Goal: Task Accomplishment & Management: Manage account settings

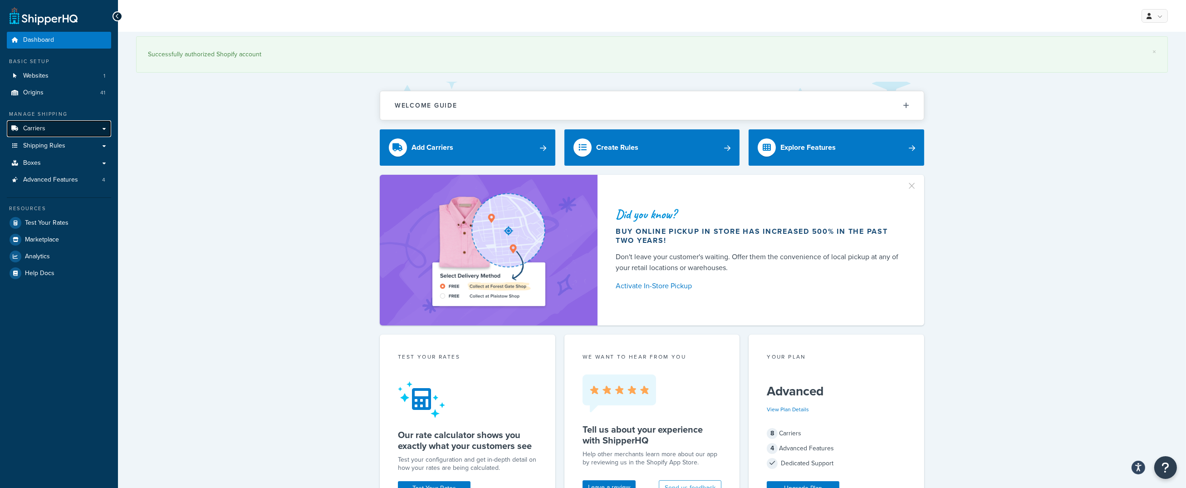
click at [61, 126] on link "Carriers" at bounding box center [59, 128] width 104 height 17
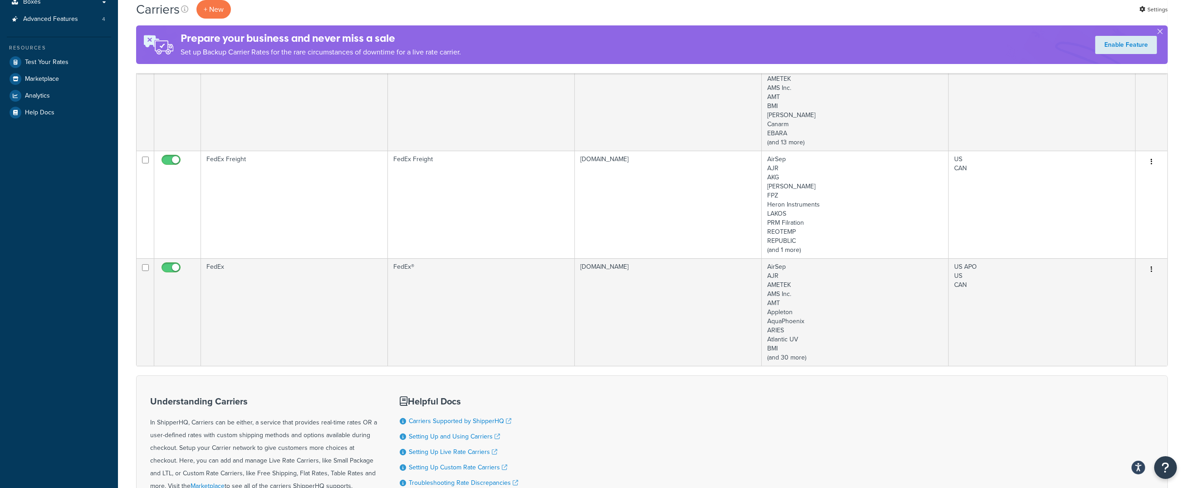
scroll to position [197, 0]
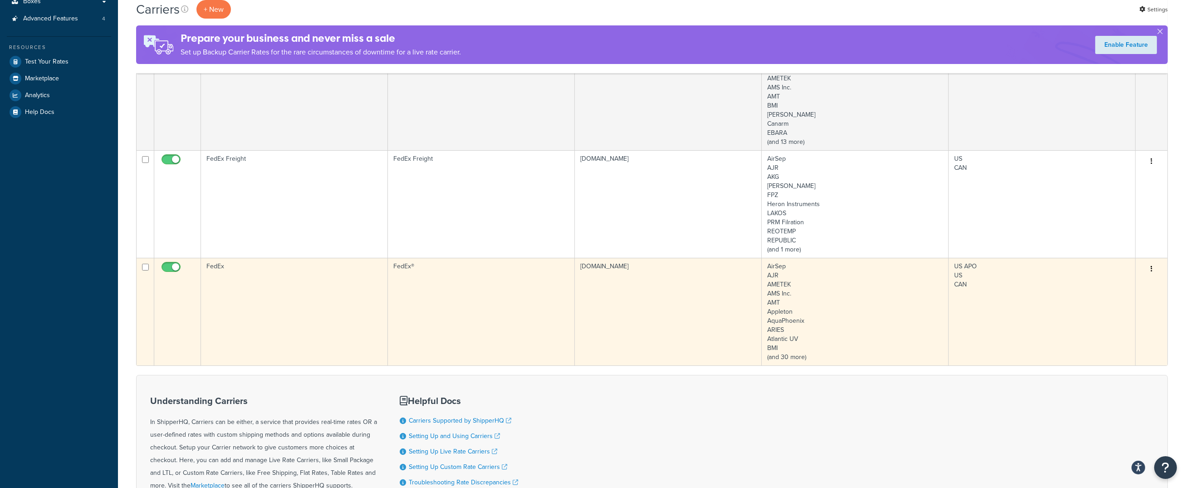
click at [217, 267] on td "FedEx" at bounding box center [294, 311] width 187 height 107
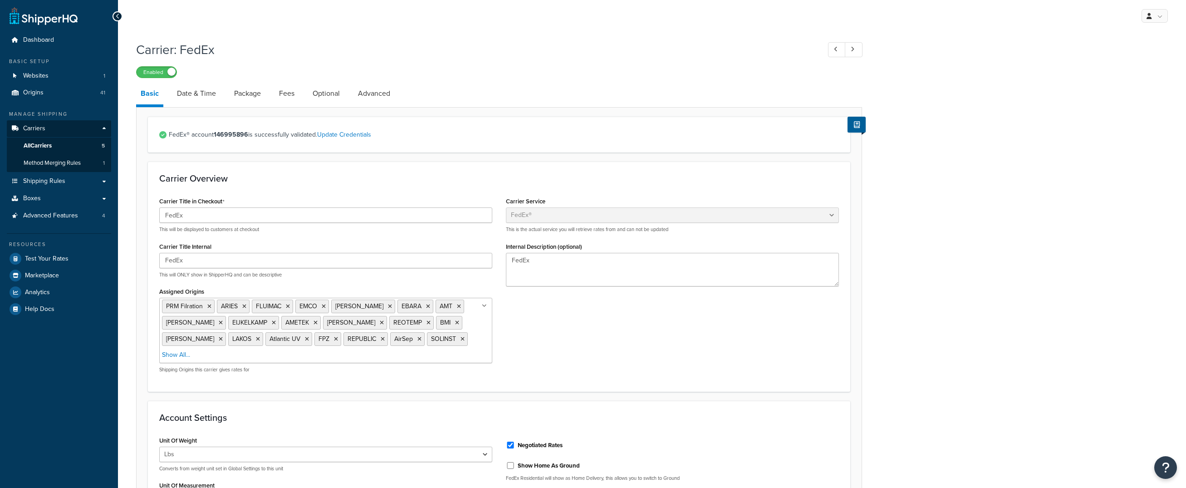
select select "fedEx"
select select "REGULAR_PICKUP"
select select "YOUR_PACKAGING"
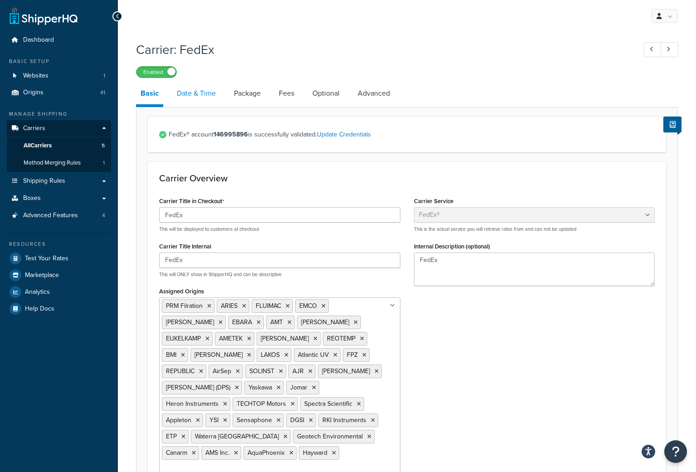
click at [200, 97] on link "Date & Time" at bounding box center [196, 94] width 48 height 22
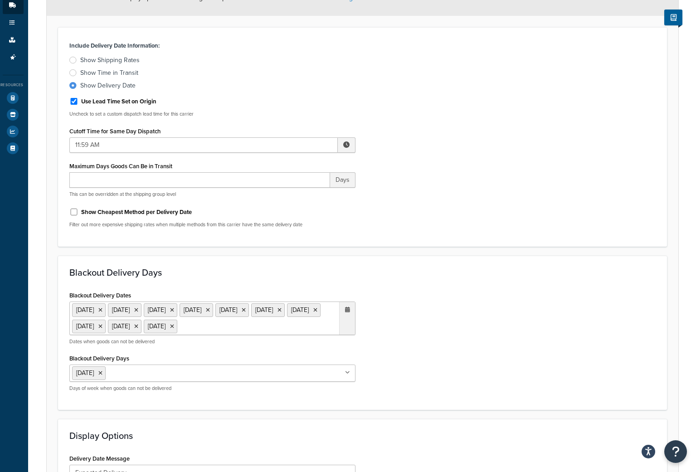
scroll to position [0, 2]
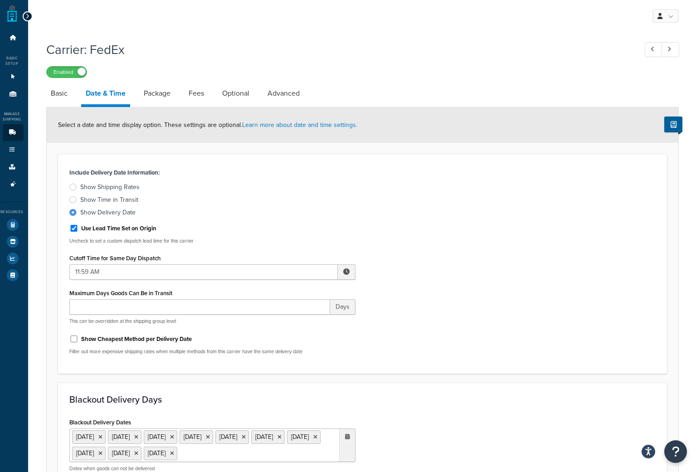
click at [168, 97] on link "Package" at bounding box center [157, 94] width 36 height 22
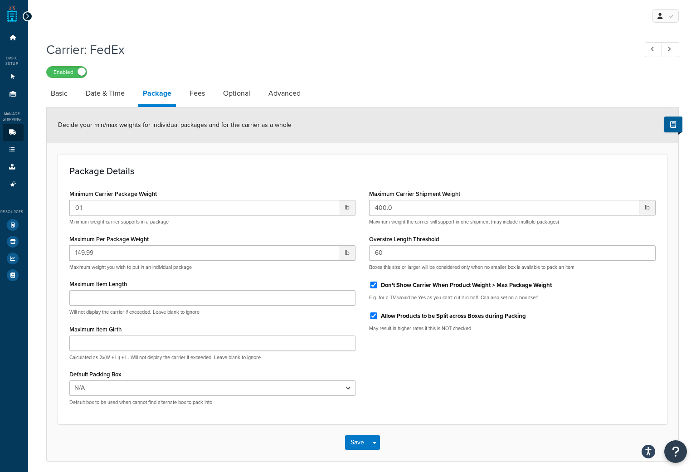
scroll to position [35, 2]
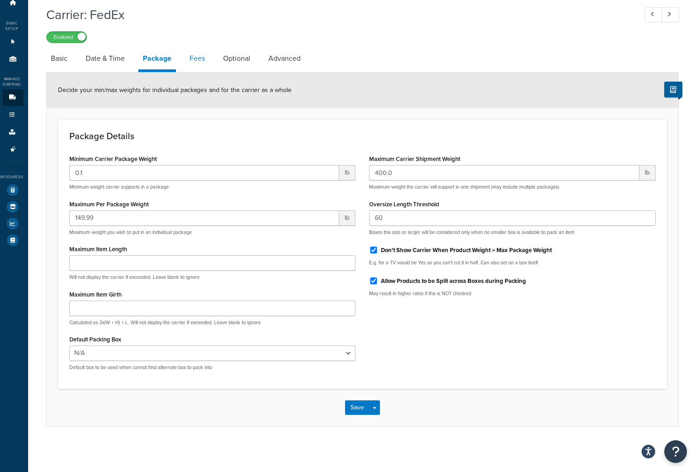
click at [196, 58] on link "Fees" at bounding box center [197, 59] width 24 height 22
select select "AFTER"
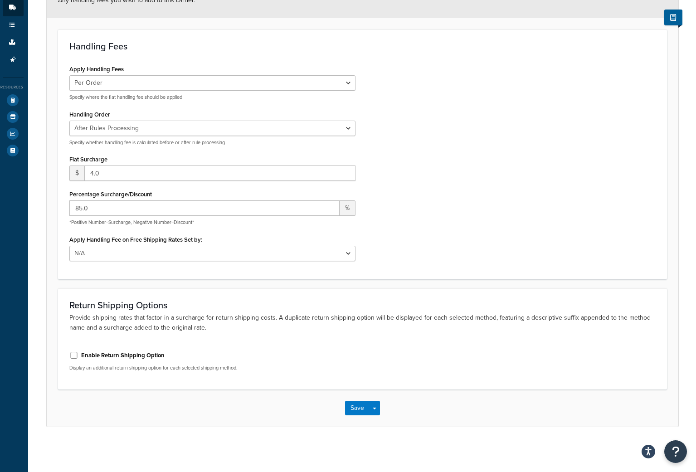
scroll to position [0, 2]
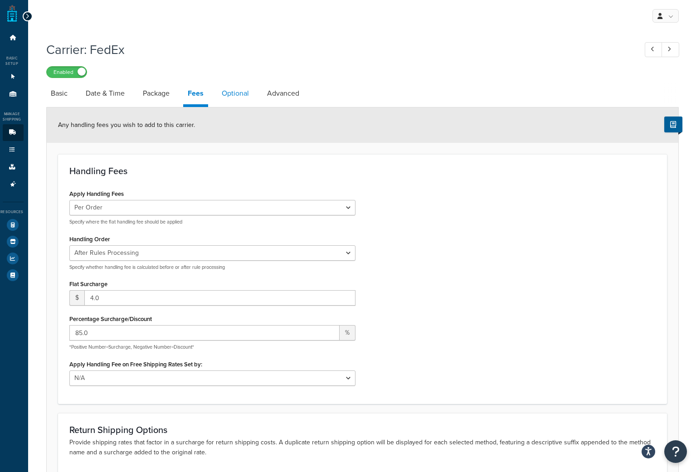
click at [235, 99] on link "Optional" at bounding box center [235, 94] width 36 height 22
select select "business"
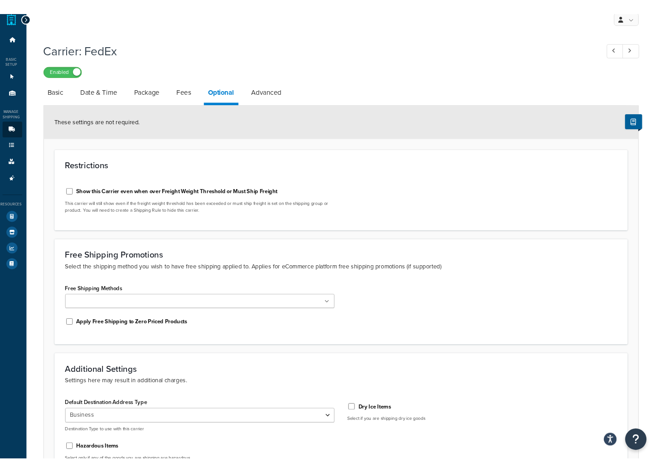
scroll to position [0, 2]
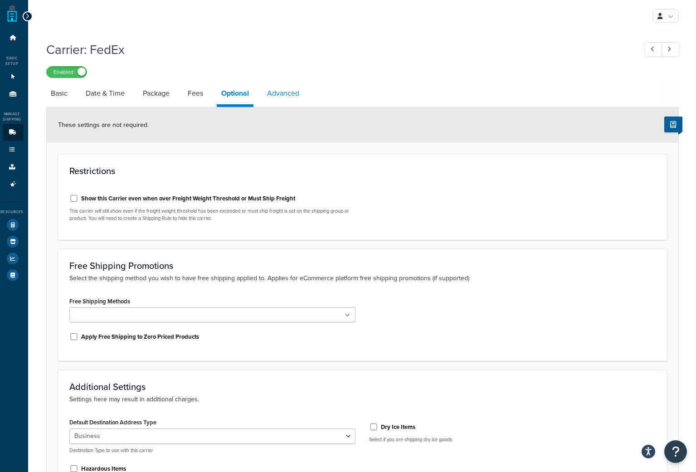
click at [288, 93] on link "Advanced" at bounding box center [283, 94] width 41 height 22
select select "false"
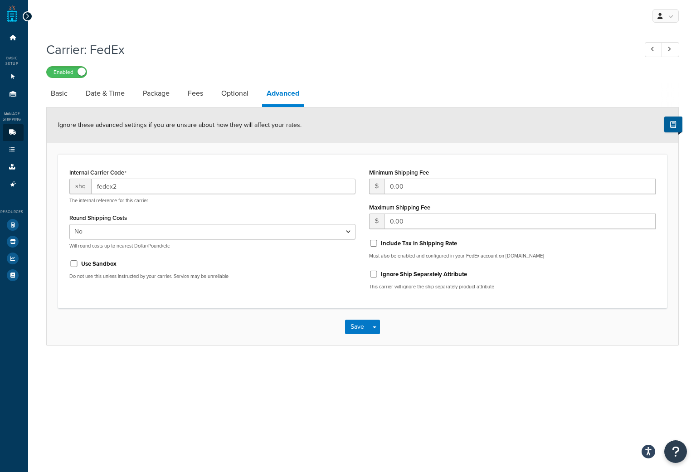
click at [315, 69] on div "Enabled" at bounding box center [362, 71] width 633 height 13
click at [588, 83] on div "Carrier: FedEx Enabled Basic Date & Time Package Fees Optional Advanced Ignore …" at bounding box center [362, 191] width 633 height 310
click at [587, 83] on div "Carrier: FedEx Enabled Basic Date & Time Package Fees Optional Advanced Ignore …" at bounding box center [362, 191] width 633 height 310
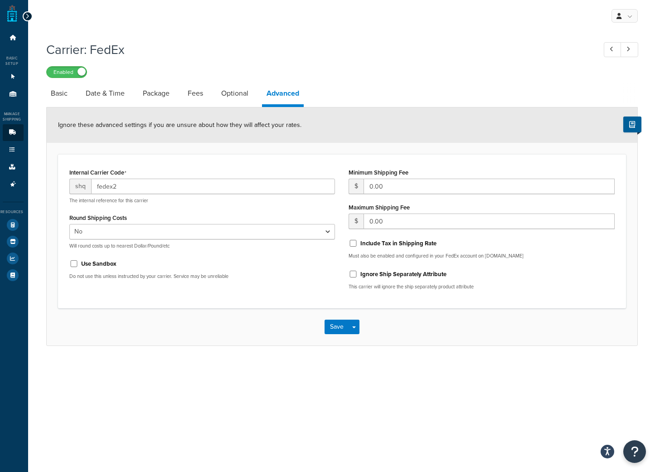
click at [225, 154] on form "Ignore these advanced settings if you are unsure about how they will affect you…" at bounding box center [342, 226] width 591 height 238
click at [587, 64] on div "Carrier: FedEx Enabled" at bounding box center [342, 57] width 592 height 42
click at [572, 47] on h1 "Carrier: FedEx" at bounding box center [316, 50] width 541 height 18
click at [420, 40] on div "Carrier: FedEx Enabled" at bounding box center [342, 57] width 592 height 42
click at [421, 40] on div "Carrier: FedEx Enabled" at bounding box center [342, 57] width 592 height 42
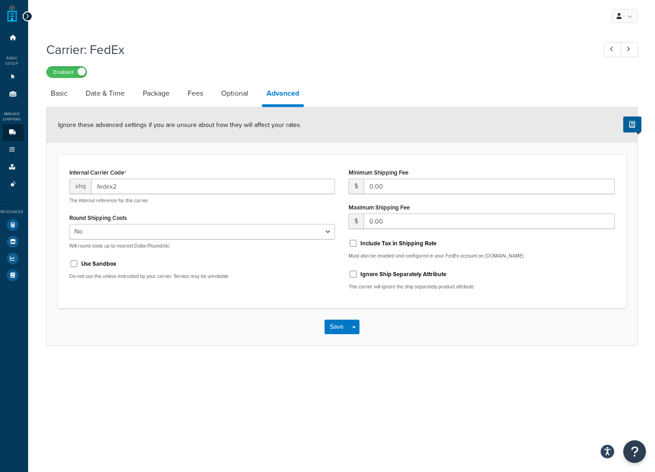
click at [429, 43] on h1 "Carrier: FedEx" at bounding box center [316, 50] width 541 height 18
drag, startPoint x: 239, startPoint y: 95, endPoint x: 42, endPoint y: 27, distance: 208.6
click at [42, 27] on div "My Profile Billing Global Settings Contact Us Logout Carrier: FedEx Enabled Bas…" at bounding box center [342, 236] width 628 height 472
drag, startPoint x: 77, startPoint y: 12, endPoint x: 59, endPoint y: 10, distance: 17.7
click at [77, 12] on div "My Profile Billing Global Settings Contact Us Logout" at bounding box center [342, 16] width 628 height 32
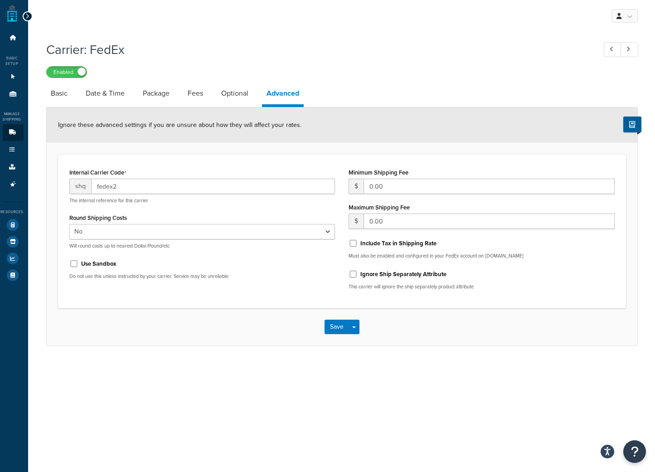
click at [150, 16] on div "My Profile Billing Global Settings Contact Us Logout" at bounding box center [342, 16] width 628 height 32
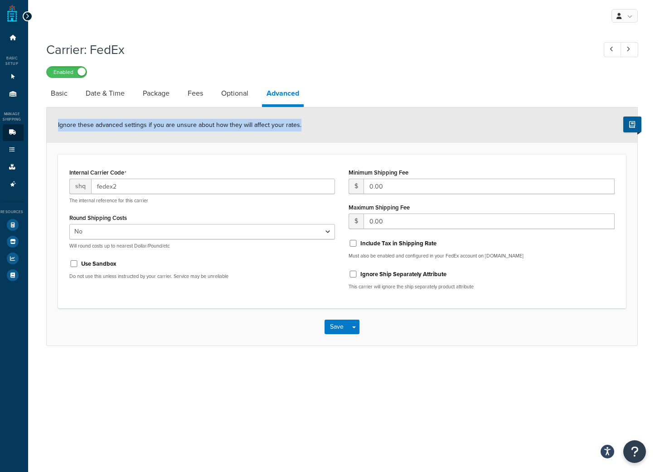
drag, startPoint x: 42, startPoint y: 17, endPoint x: 619, endPoint y: 233, distance: 615.9
click at [630, 245] on div "My Profile Billing Global Settings Contact Us Logout Carrier: FedEx Enabled Bas…" at bounding box center [342, 236] width 628 height 472
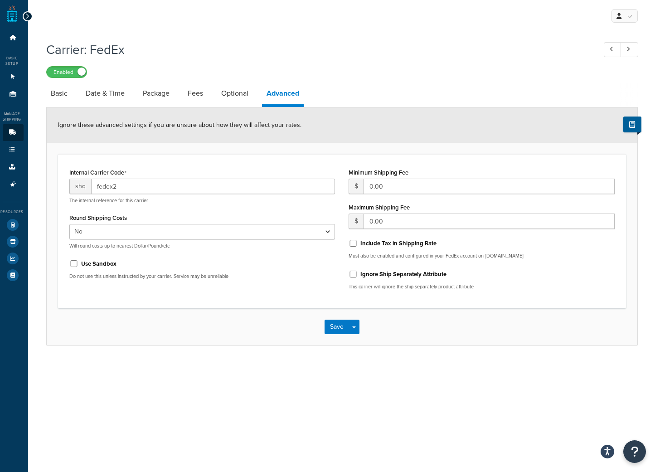
click at [617, 371] on div "My Profile Billing Global Settings Contact Us Logout Carrier: FedEx Enabled Bas…" at bounding box center [342, 236] width 628 height 472
click at [624, 383] on div "My Profile Billing Global Settings Contact Us Logout Carrier: FedEx Enabled Bas…" at bounding box center [342, 236] width 628 height 472
click at [236, 93] on link "Optional" at bounding box center [235, 94] width 36 height 22
select select "business"
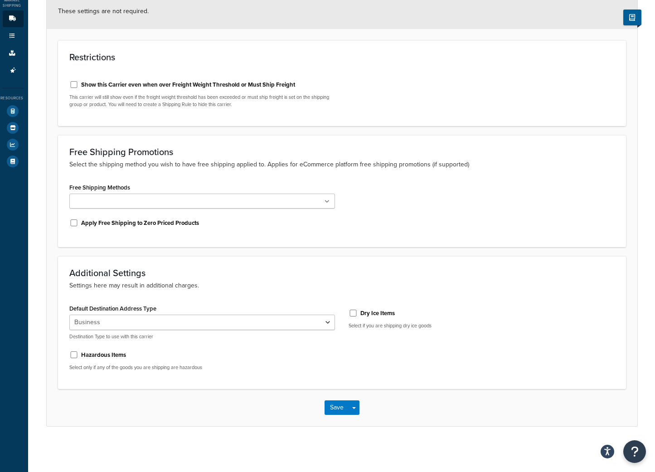
scroll to position [0, 2]
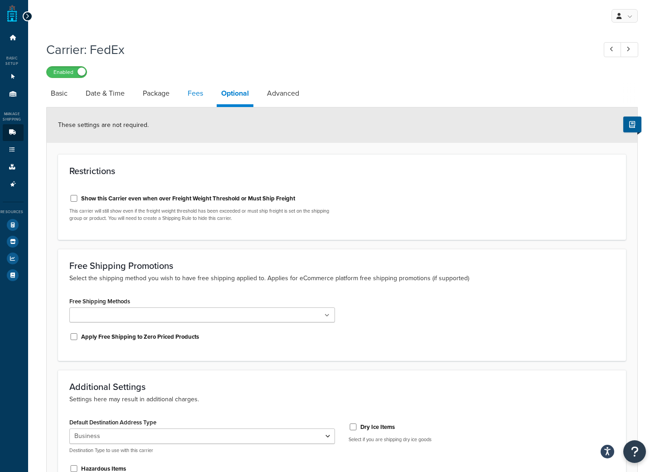
click at [194, 98] on link "Fees" at bounding box center [195, 94] width 24 height 22
select select "AFTER"
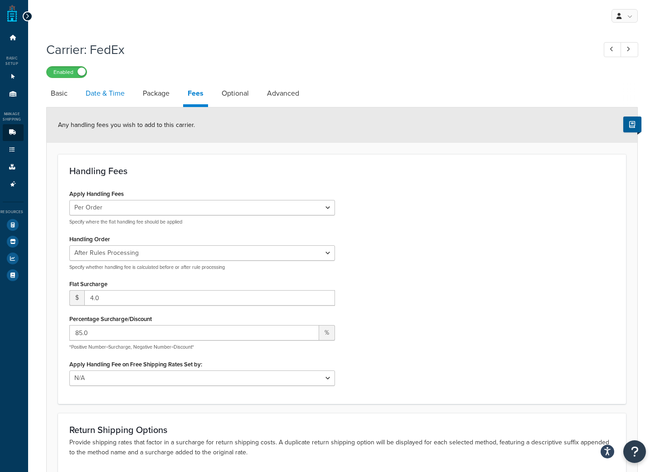
click at [121, 94] on link "Date & Time" at bounding box center [105, 94] width 48 height 22
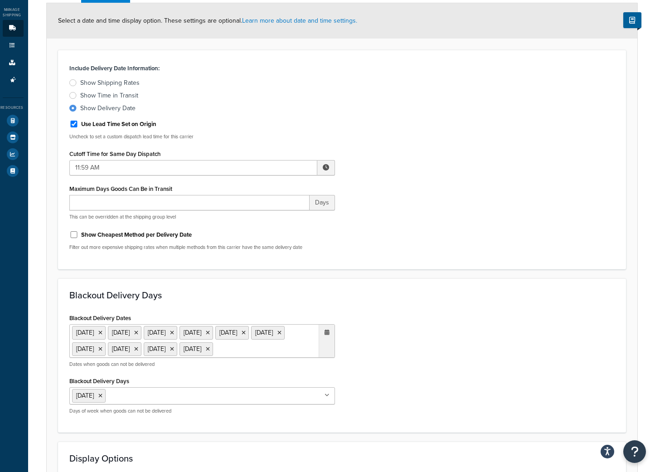
scroll to position [0, 2]
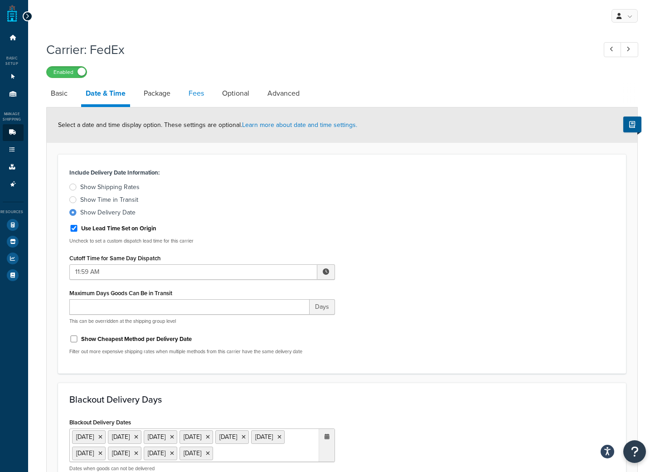
click at [206, 97] on link "Fees" at bounding box center [196, 94] width 24 height 22
select select "AFTER"
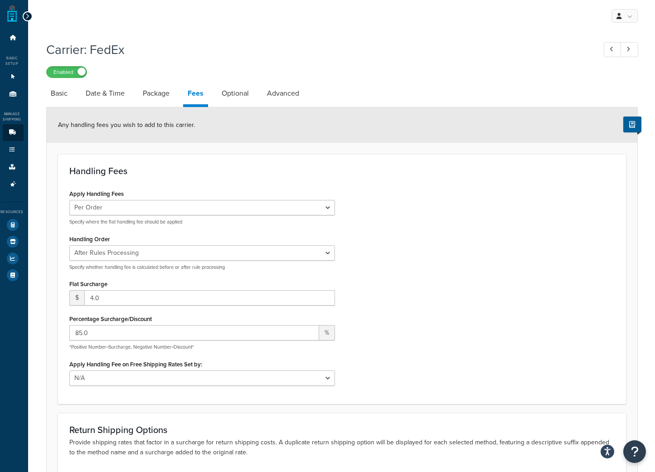
click at [649, 298] on div "Carrier: FedEx Enabled Basic Date & Time Package Fees Optional Advanced Any han…" at bounding box center [342, 305] width 628 height 538
click at [66, 98] on link "Basic" at bounding box center [59, 94] width 26 height 22
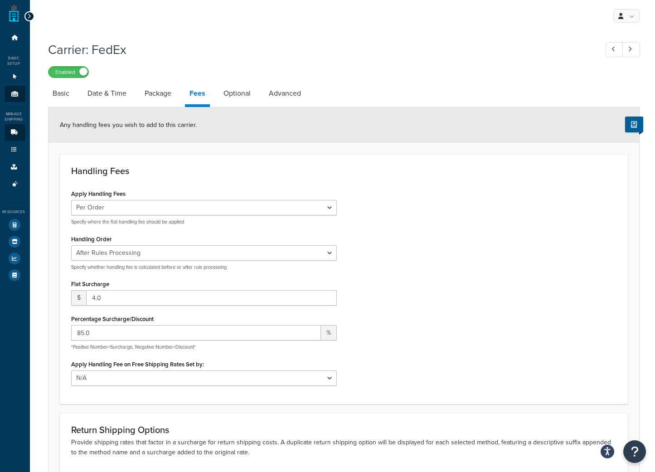
select select "fedEx"
select select "REGULAR_PICKUP"
select select "YOUR_PACKAGING"
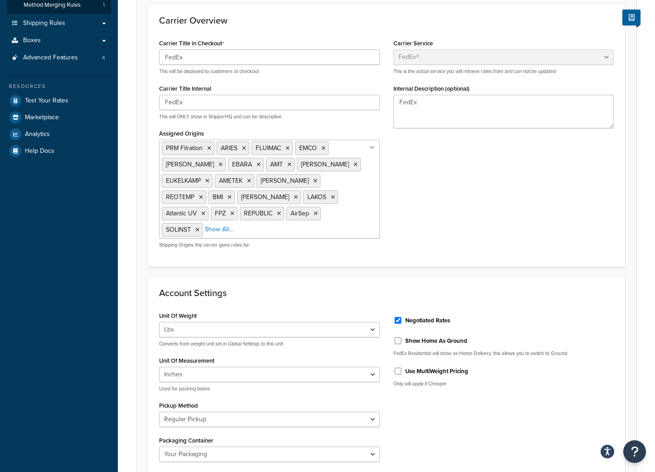
scroll to position [611, 0]
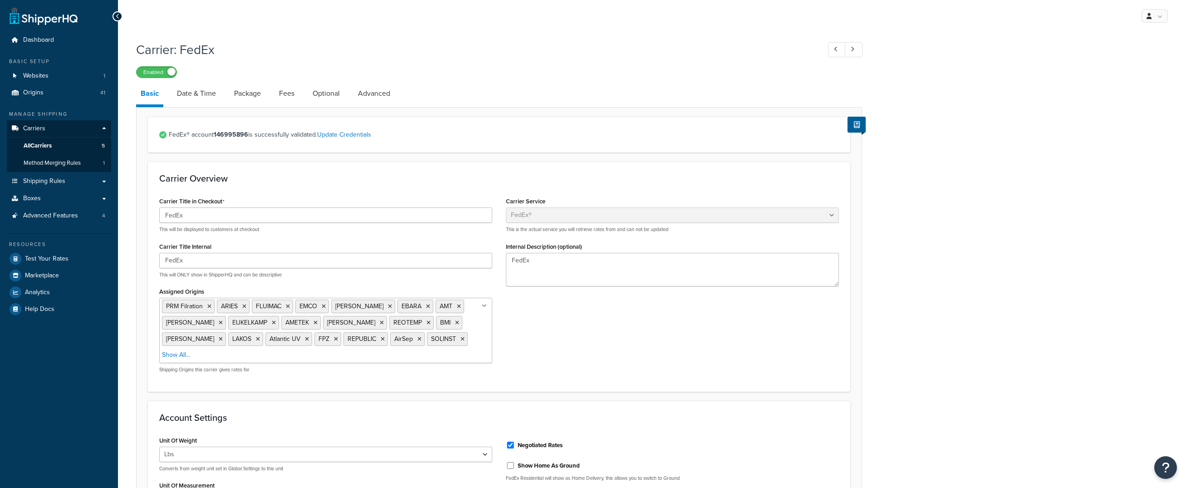
select select "fedEx"
select select "REGULAR_PICKUP"
select select "YOUR_PACKAGING"
click at [39, 146] on span "All Carriers" at bounding box center [38, 146] width 28 height 8
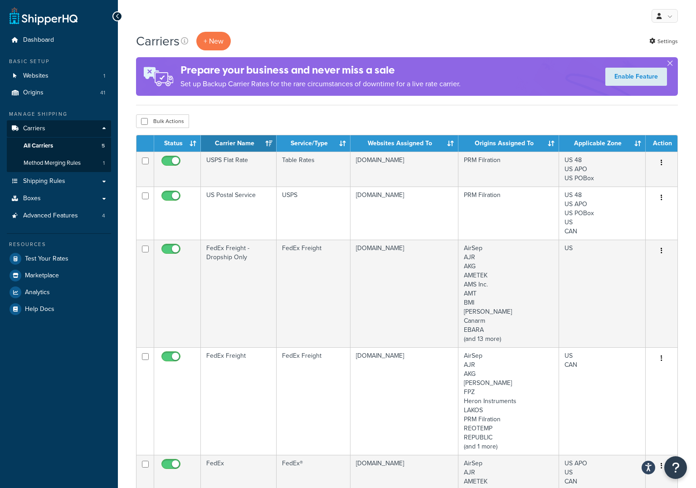
click at [117, 17] on icon at bounding box center [118, 16] width 4 height 6
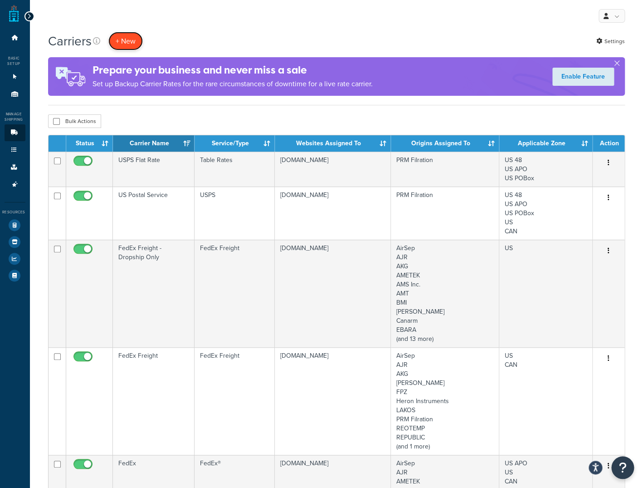
click at [131, 35] on button "+ New" at bounding box center [125, 41] width 34 height 19
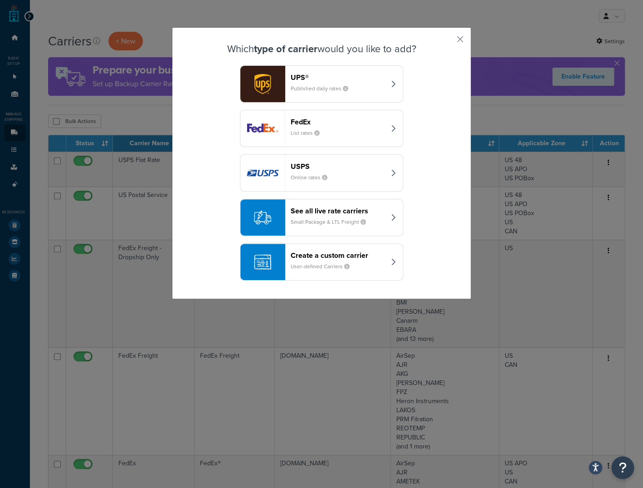
click at [322, 123] on header "FedEx" at bounding box center [338, 121] width 95 height 9
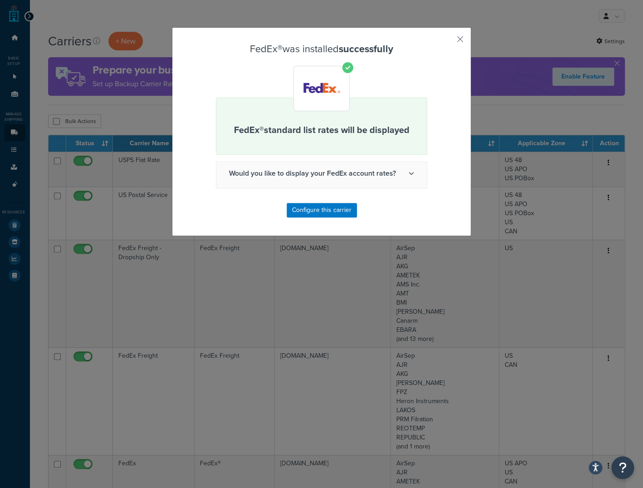
click at [346, 174] on span "Would you like to display your FedEx account rates?" at bounding box center [321, 173] width 210 height 24
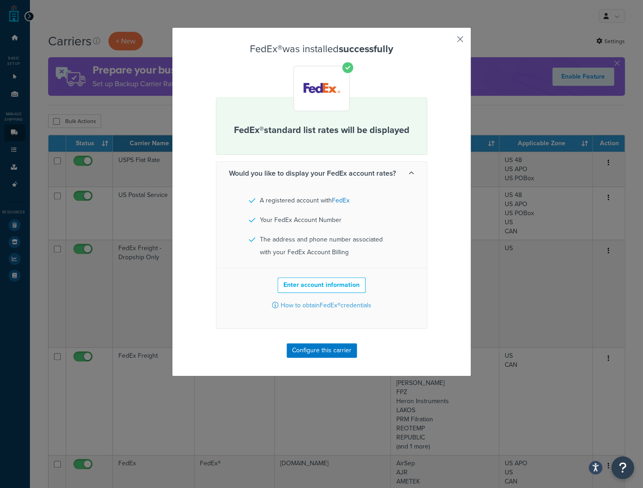
click at [448, 41] on button "button" at bounding box center [447, 42] width 2 height 2
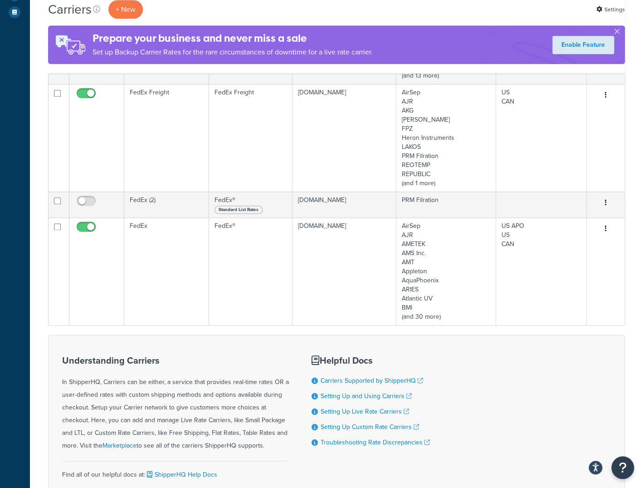
scroll to position [262, 0]
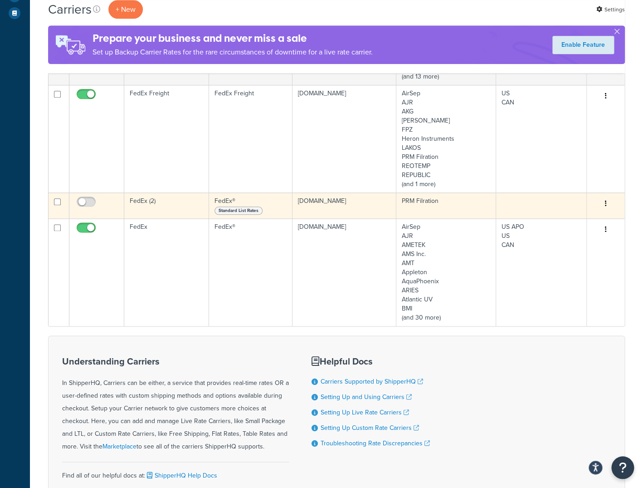
click at [463, 207] on td "PRM Filration" at bounding box center [446, 205] width 100 height 26
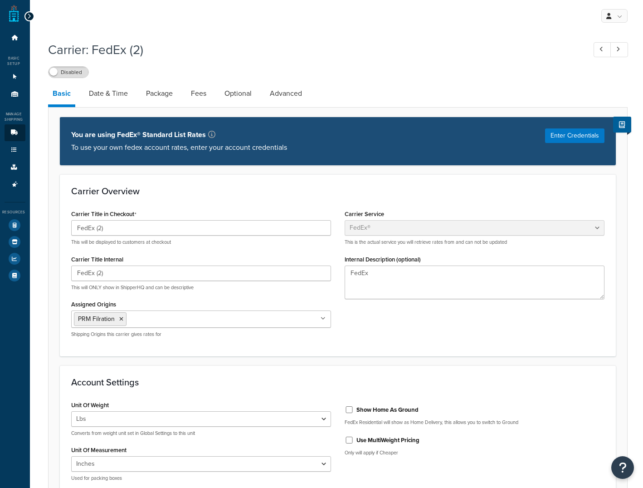
select select "fedEx"
select select "REGULAR_PICKUP"
select select "YOUR_PACKAGING"
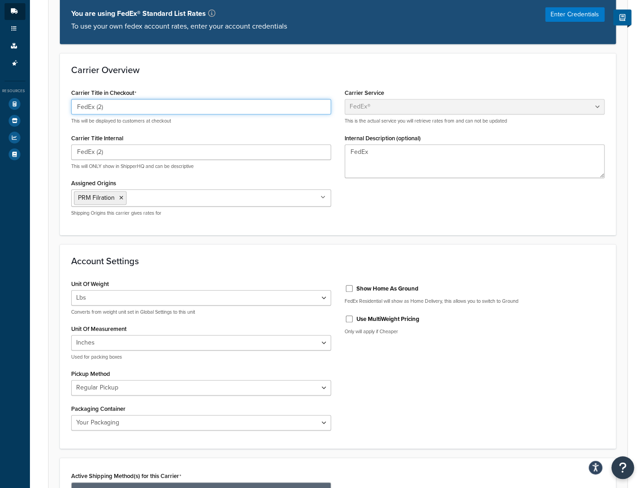
drag, startPoint x: 96, startPoint y: 106, endPoint x: 135, endPoint y: 107, distance: 38.6
click at [135, 107] on input "FedEx (2)" at bounding box center [201, 106] width 260 height 15
click at [106, 106] on input "FedEx Canda" at bounding box center [201, 106] width 260 height 15
type input "FedEx [GEOGRAPHIC_DATA]"
click at [204, 81] on div "Carrier Overview Carrier Title in Checkout FedEx Canada This will be displayed …" at bounding box center [338, 143] width 556 height 181
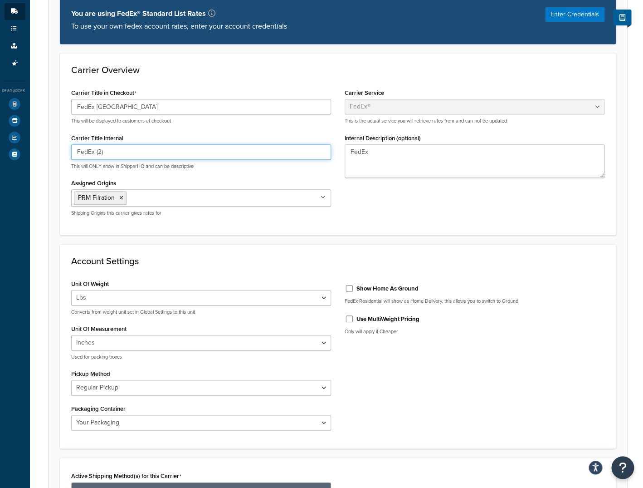
click at [119, 151] on input "FedEx (2)" at bounding box center [201, 151] width 260 height 15
click at [97, 151] on input "FedEx (2)" at bounding box center [201, 151] width 260 height 15
type input "FedEx [GEOGRAPHIC_DATA]"
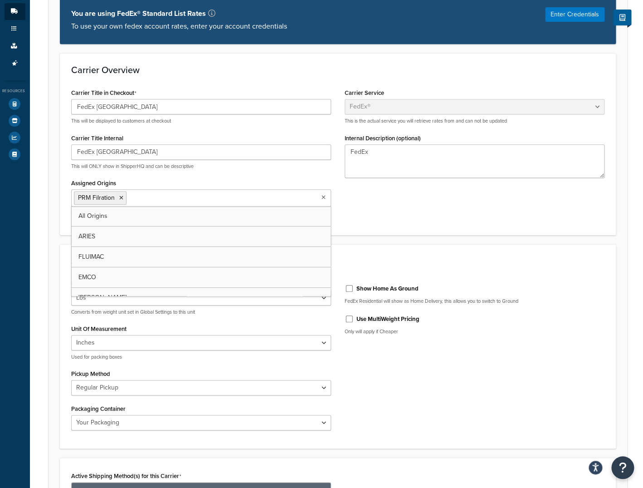
click at [186, 198] on input "Assigned Origins" at bounding box center [169, 197] width 80 height 10
type input "f"
type input "e"
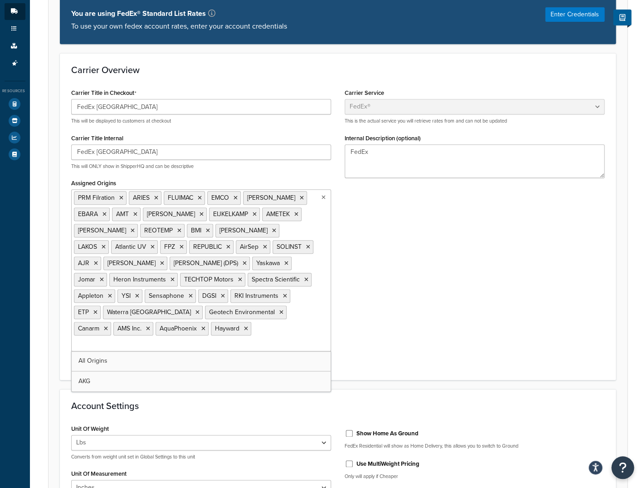
click at [445, 262] on div "Carrier Title in Checkout FedEx Canada This will be displayed to customers at c…" at bounding box center [337, 227] width 547 height 282
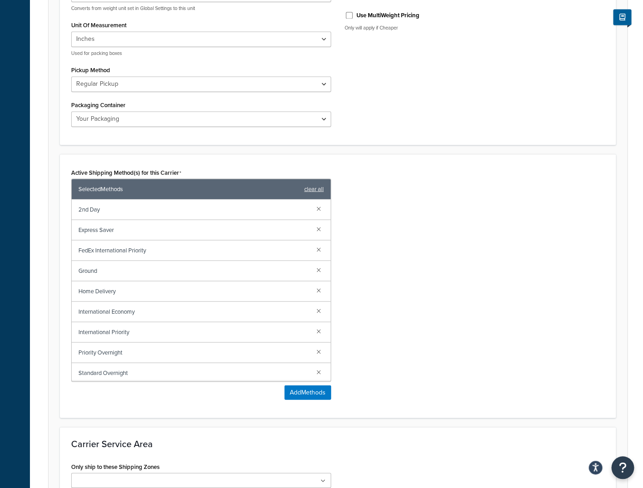
scroll to position [550, 0]
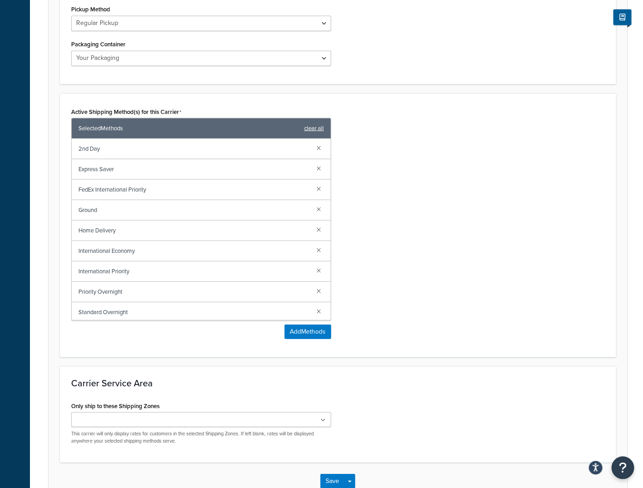
click at [316, 130] on link "clear all" at bounding box center [314, 128] width 20 height 13
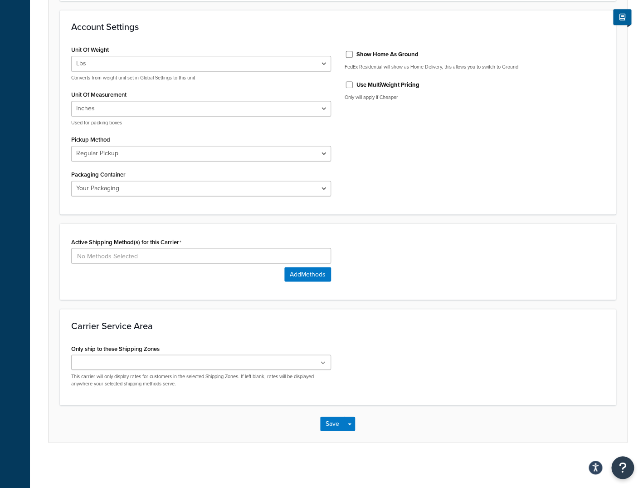
scroll to position [417, 0]
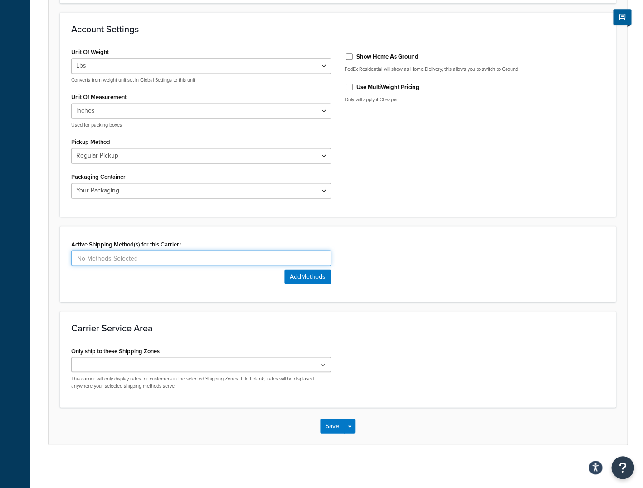
click at [209, 253] on input at bounding box center [201, 257] width 260 height 15
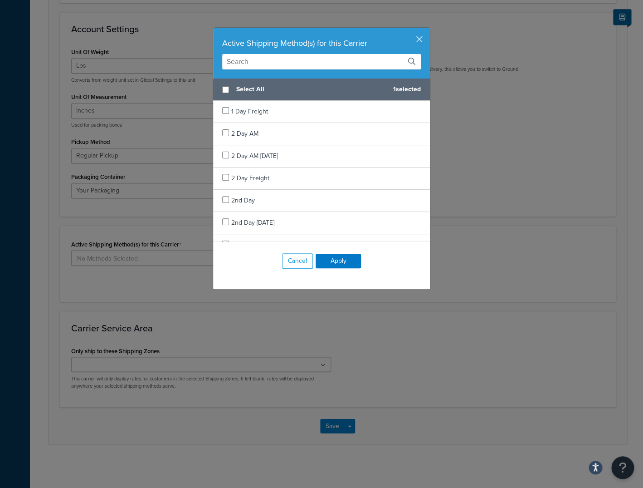
click at [286, 60] on input "text" at bounding box center [321, 61] width 199 height 15
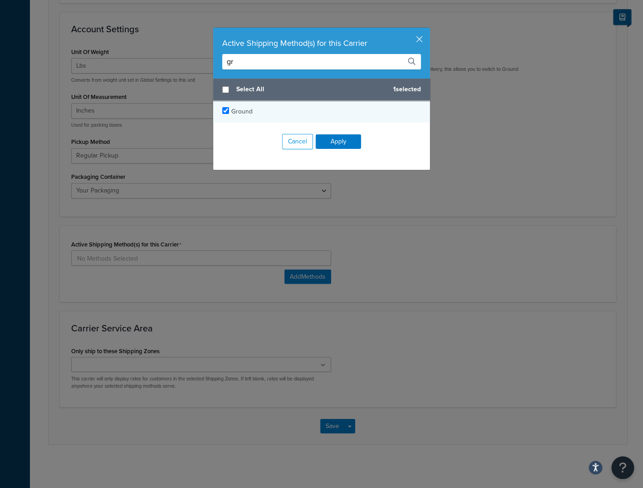
type input "gr"
checkbox input "true"
click at [241, 115] on span "Ground" at bounding box center [241, 112] width 21 height 10
click at [286, 64] on input "gr" at bounding box center [321, 61] width 199 height 15
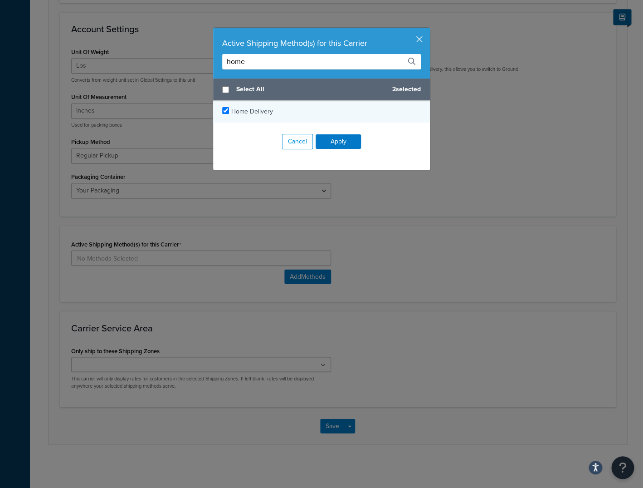
type input "home"
checkbox input "true"
click at [254, 111] on span "Home Delivery" at bounding box center [252, 112] width 42 height 10
click at [263, 63] on input "home" at bounding box center [321, 61] width 199 height 15
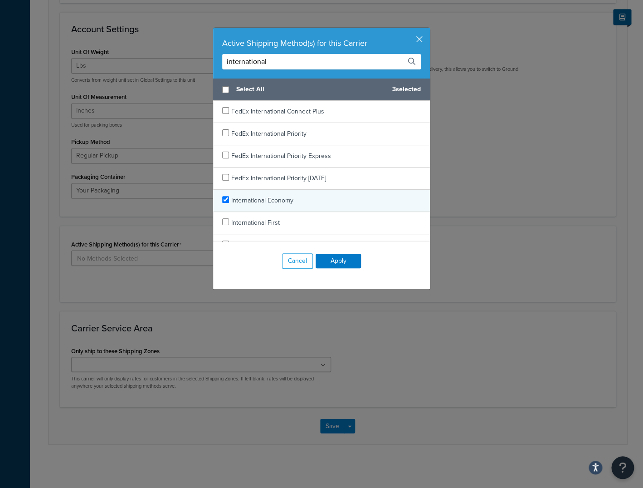
type input "international"
checkbox input "true"
click at [253, 205] on span "International Economy" at bounding box center [262, 200] width 62 height 10
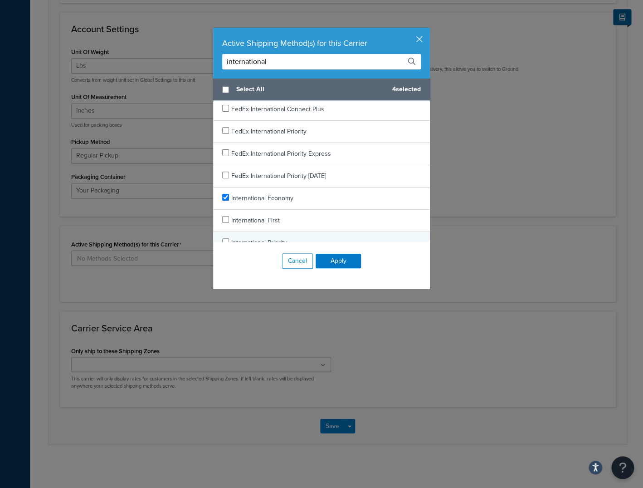
scroll to position [0, 0]
click at [258, 66] on input "international" at bounding box center [321, 61] width 199 height 15
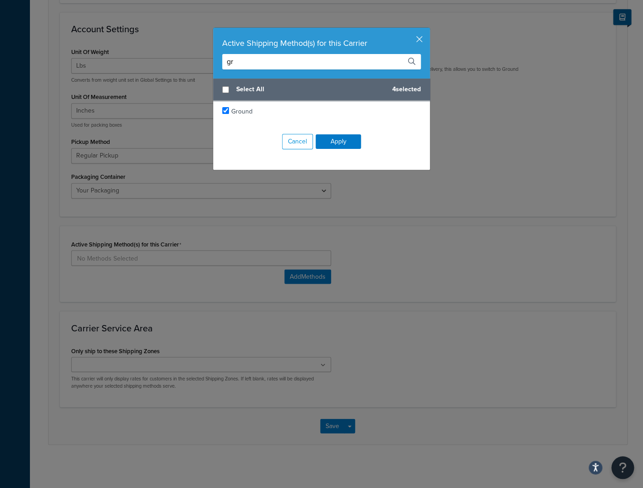
type input "g"
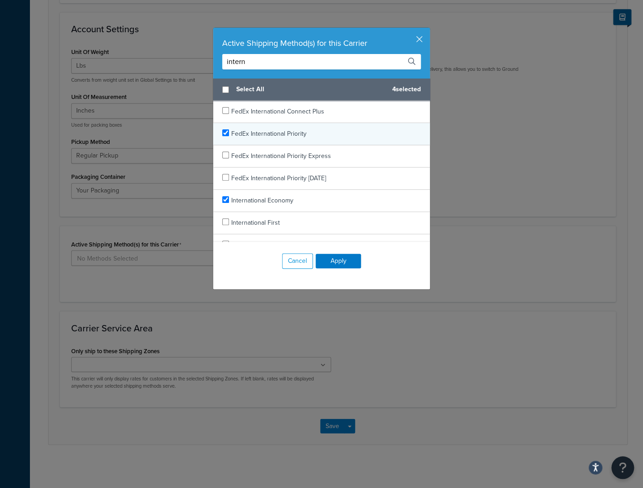
type input "intern"
click at [284, 134] on span "FedEx International Priority" at bounding box center [268, 134] width 75 height 10
checkbox input "false"
click at [282, 135] on span "FedEx International Priority" at bounding box center [268, 134] width 75 height 10
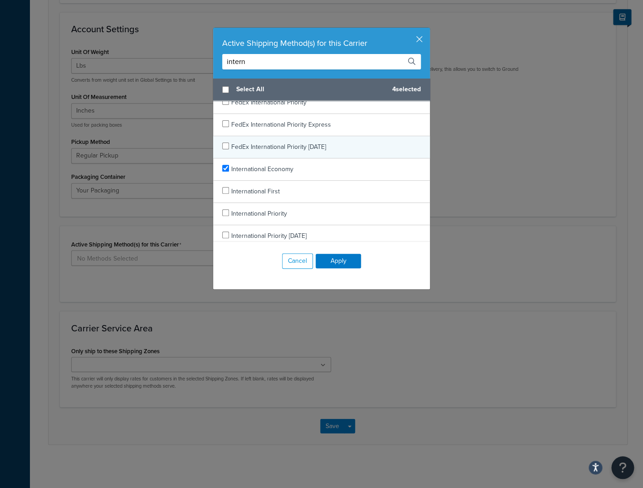
scroll to position [36, 0]
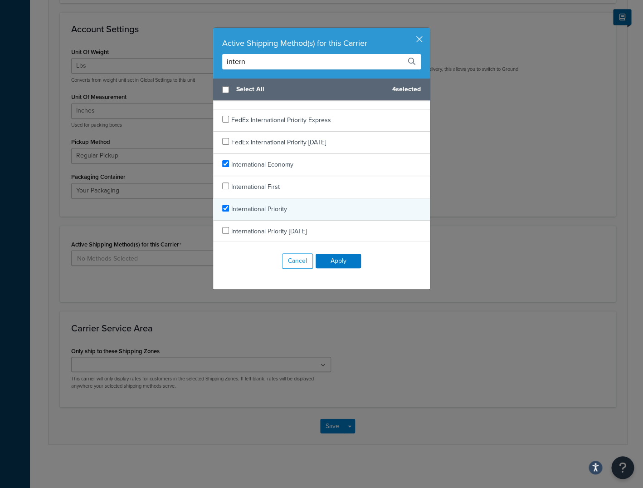
checkbox input "true"
click at [263, 212] on span "International Priority" at bounding box center [259, 209] width 56 height 10
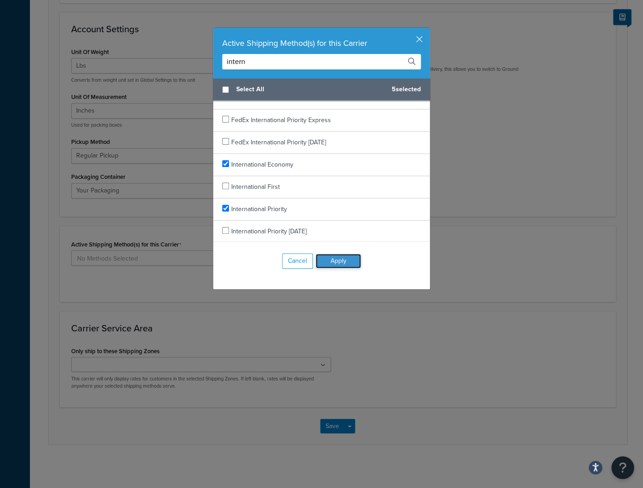
click at [339, 262] on button "Apply" at bounding box center [338, 261] width 45 height 15
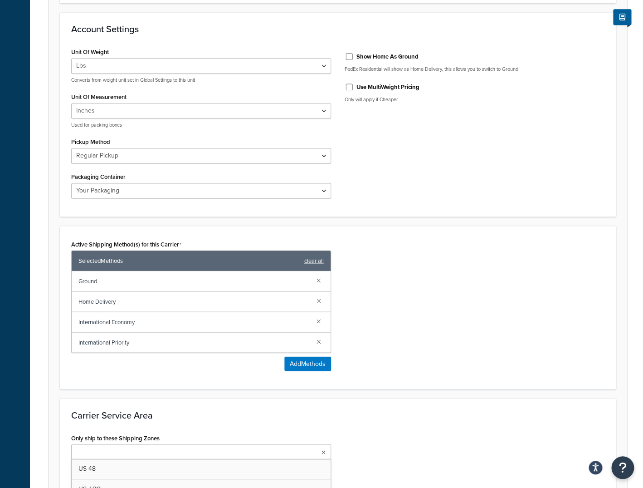
click at [144, 451] on input "Only ship to these Shipping Zones" at bounding box center [114, 452] width 80 height 10
type input "ca"
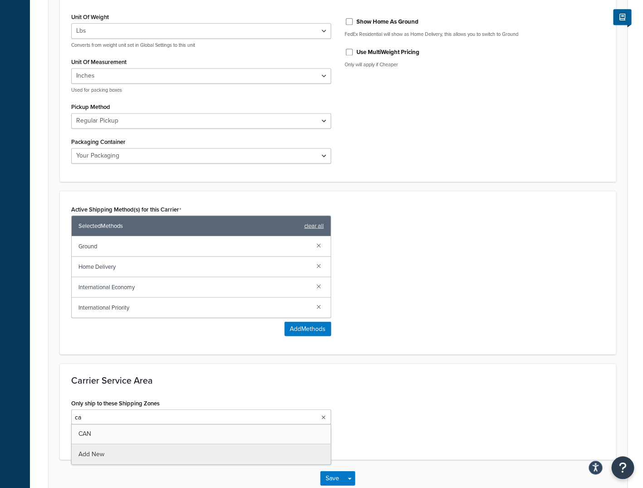
scroll to position [504, 0]
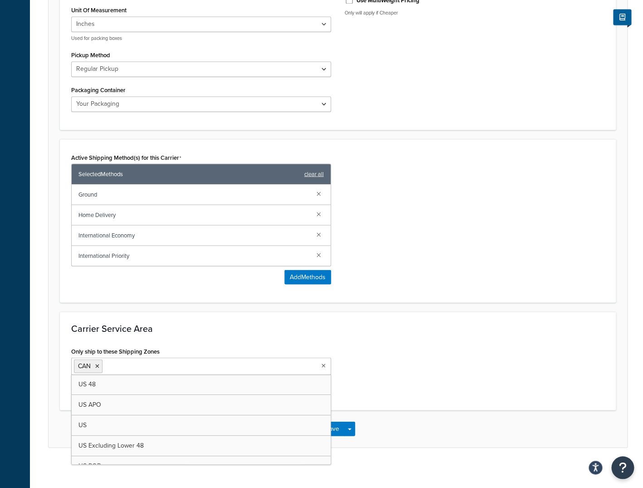
click at [448, 387] on div "Only ship to these Shipping Zones CAN US 48 US APO US US Excluding Lower 48 US …" at bounding box center [337, 371] width 547 height 54
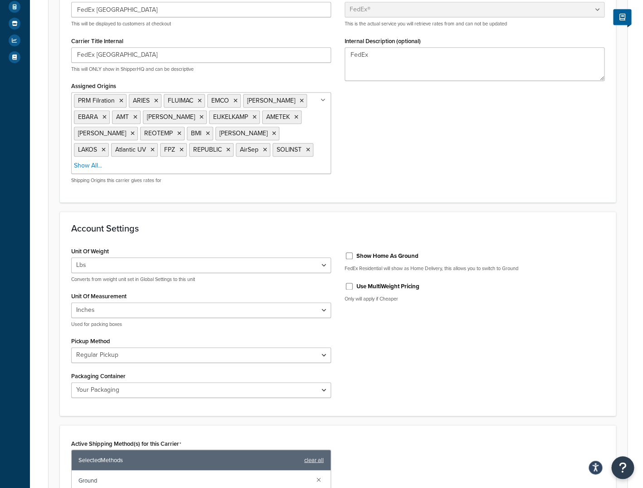
scroll to position [0, 0]
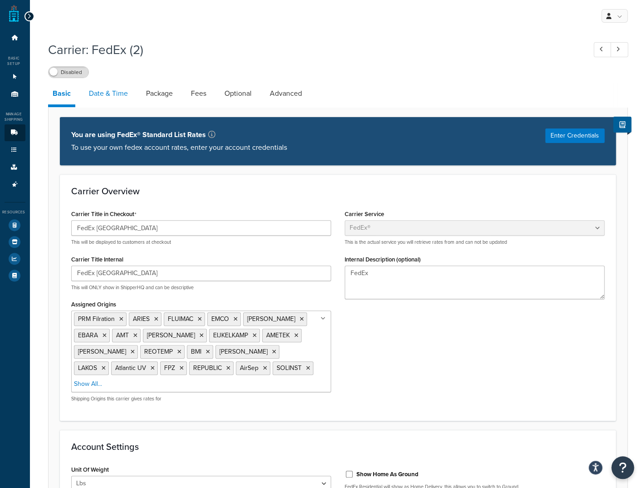
click at [109, 98] on link "Date & Time" at bounding box center [108, 94] width 48 height 22
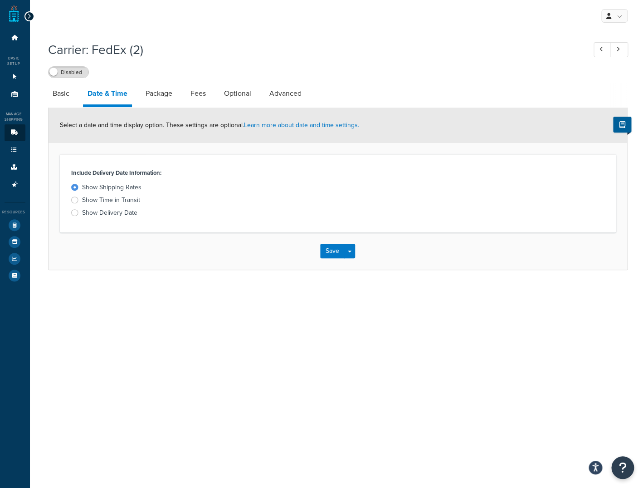
click at [90, 213] on div "Show Delivery Date" at bounding box center [109, 212] width 55 height 9
click at [0, 0] on input "Show Delivery Date" at bounding box center [0, 0] width 0 height 0
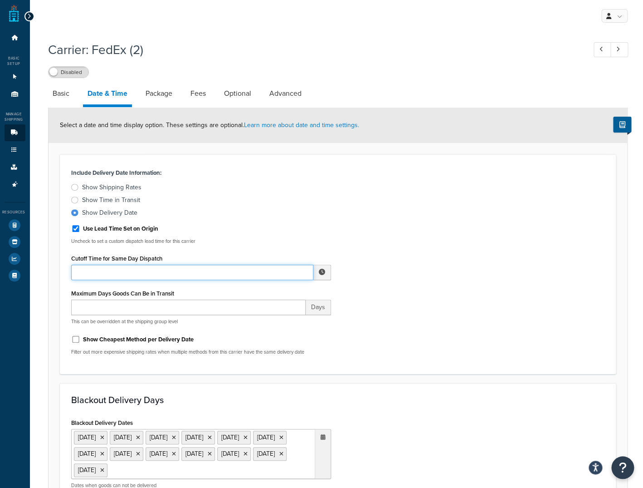
click at [160, 271] on input "Cutoff Time for Same Day Dispatch" at bounding box center [192, 271] width 242 height 15
drag, startPoint x: 216, startPoint y: 272, endPoint x: 179, endPoint y: 269, distance: 36.9
click at [215, 272] on input "11:52 AM AM" at bounding box center [192, 271] width 242 height 15
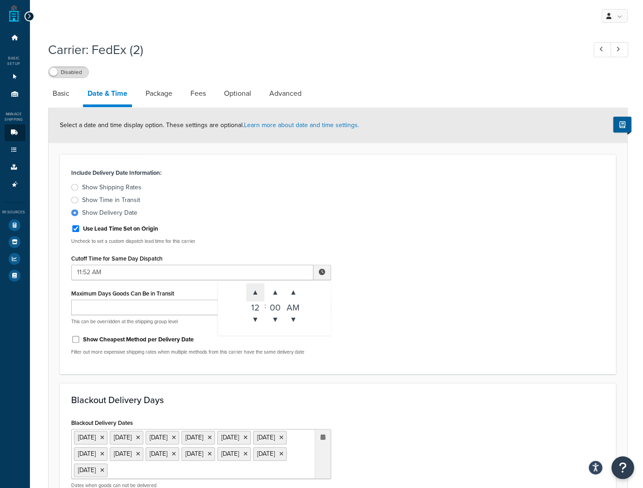
click at [256, 291] on span "▲" at bounding box center [255, 292] width 18 height 18
click at [256, 323] on span "▼" at bounding box center [255, 319] width 18 height 18
click at [274, 315] on span "▼" at bounding box center [275, 319] width 18 height 18
click at [291, 318] on span "▼" at bounding box center [293, 319] width 18 height 18
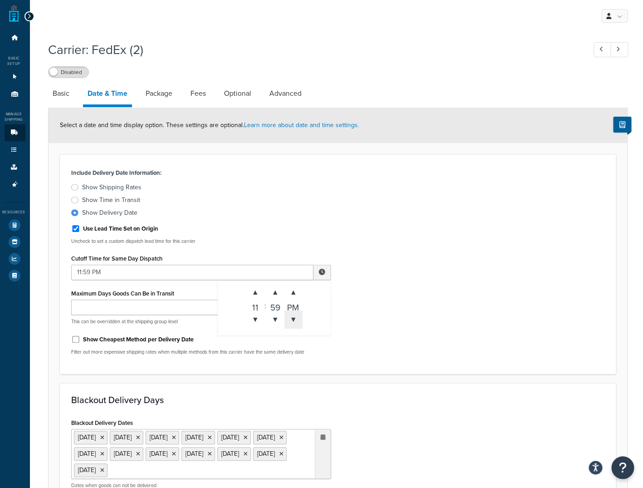
type input "11:59 AM"
click at [414, 317] on div "Include Delivery Date Information: Show Shipping Rates Show Time in Transit Sho…" at bounding box center [337, 264] width 547 height 196
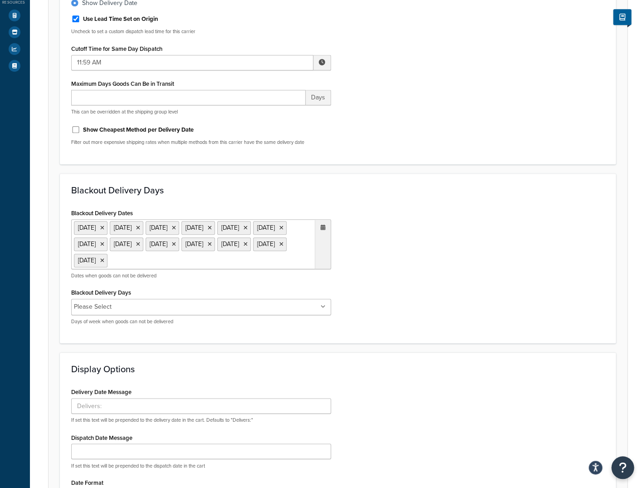
scroll to position [211, 0]
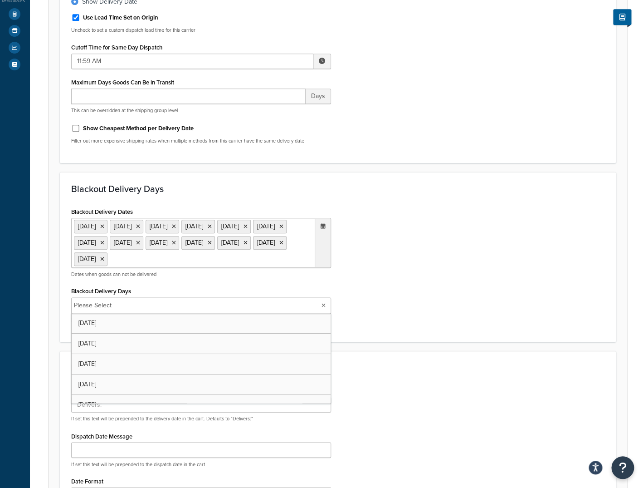
click at [130, 310] on input "Blackout Delivery Days" at bounding box center [154, 305] width 80 height 10
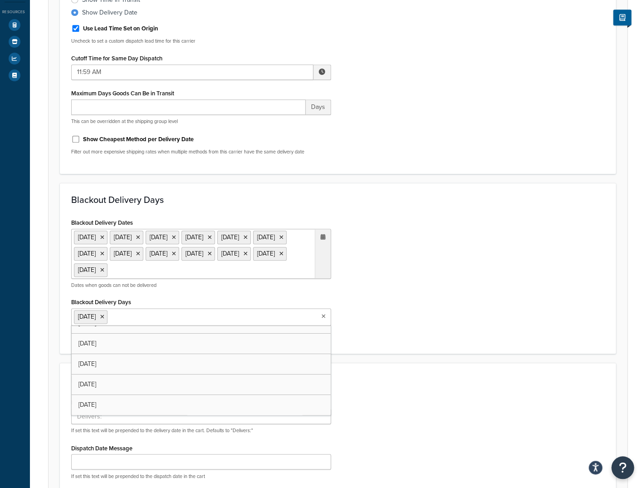
scroll to position [31, 0]
click at [387, 354] on div "Blackout Delivery Days Blackout Delivery Dates 1 Sep 2025 11 Nov 2025 27 Nov 20…" at bounding box center [338, 268] width 556 height 171
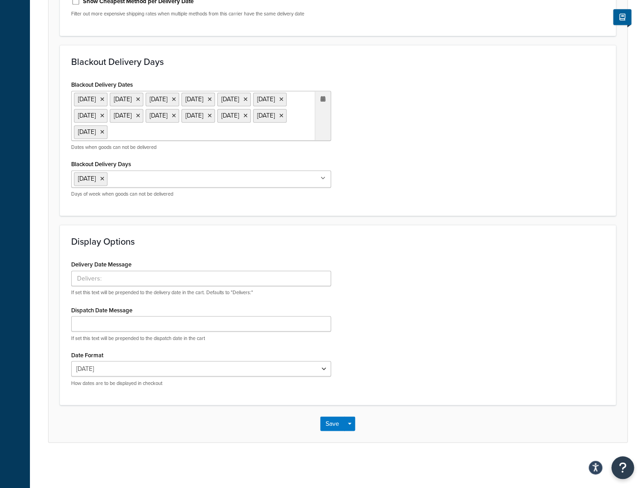
scroll to position [352, 0]
click at [123, 275] on input "Delivery Date Message" at bounding box center [201, 277] width 260 height 15
click at [410, 308] on div "Delivery Date Message Please allow additional fulfillment and transit time for …" at bounding box center [337, 325] width 547 height 135
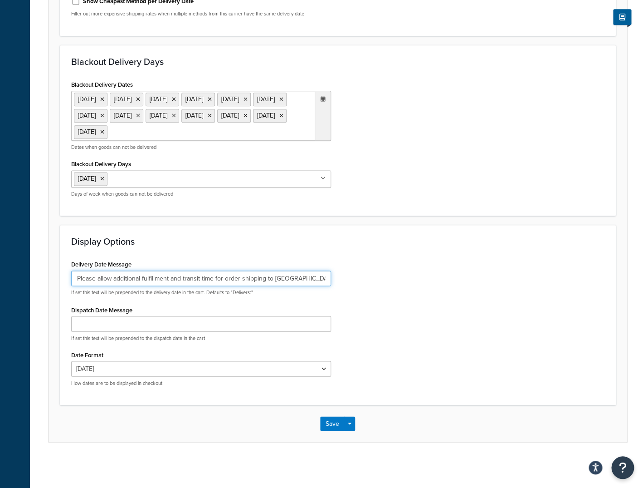
click at [239, 278] on input "Please allow additional fulfillment and transit time for order shipping to Cana…" at bounding box center [201, 277] width 260 height 15
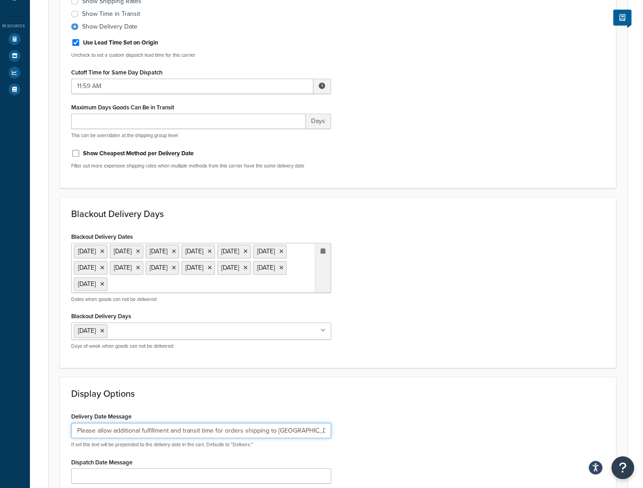
scroll to position [0, 0]
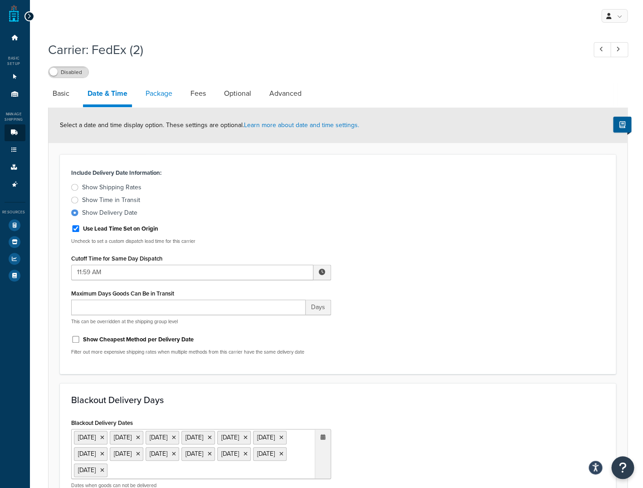
type input "Please allow additional fulfillment and transit time for orders shipping to Can…"
click at [166, 92] on link "Package" at bounding box center [159, 94] width 36 height 22
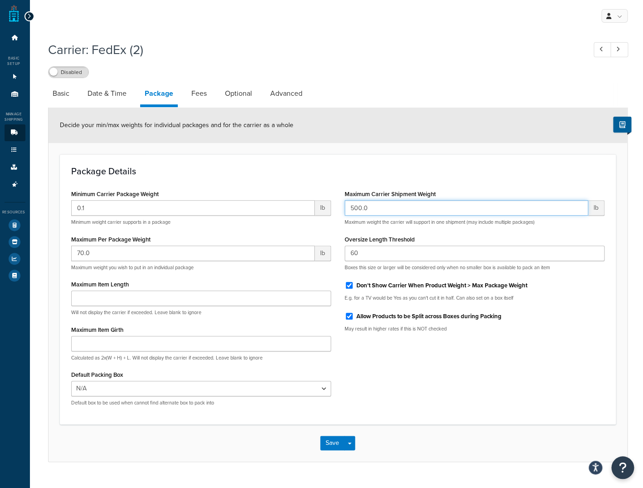
drag, startPoint x: 353, startPoint y: 208, endPoint x: 344, endPoint y: 210, distance: 9.3
click at [345, 210] on input "500.0" at bounding box center [467, 207] width 244 height 15
type input "400.0"
click at [81, 253] on input "70.0" at bounding box center [193, 252] width 244 height 15
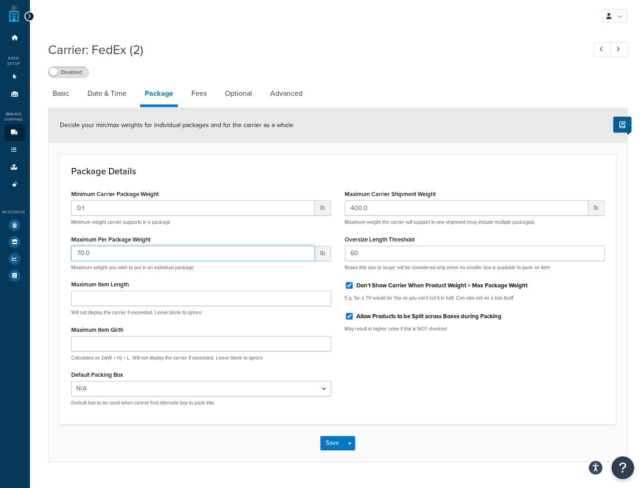
click at [81, 253] on input "70.0" at bounding box center [193, 252] width 244 height 15
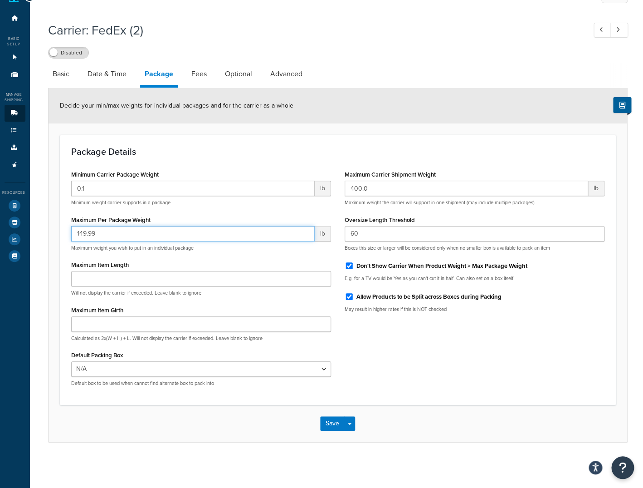
type input "149.99"
click at [203, 78] on link "Fees" at bounding box center [199, 74] width 24 height 22
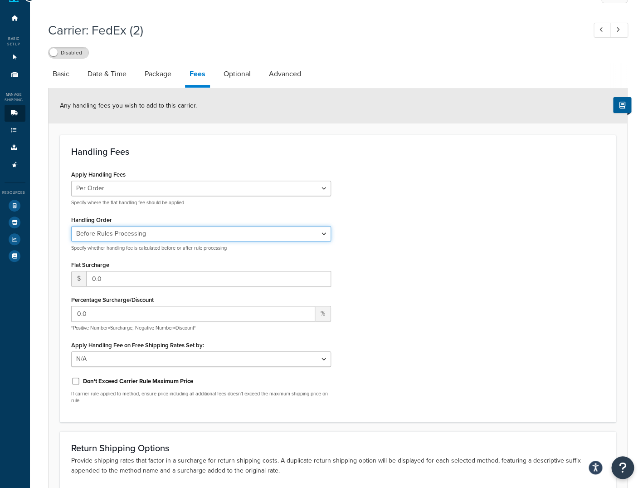
select select "AFTER"
click option "After Rules Processing" at bounding box center [0, 0] width 0 height 0
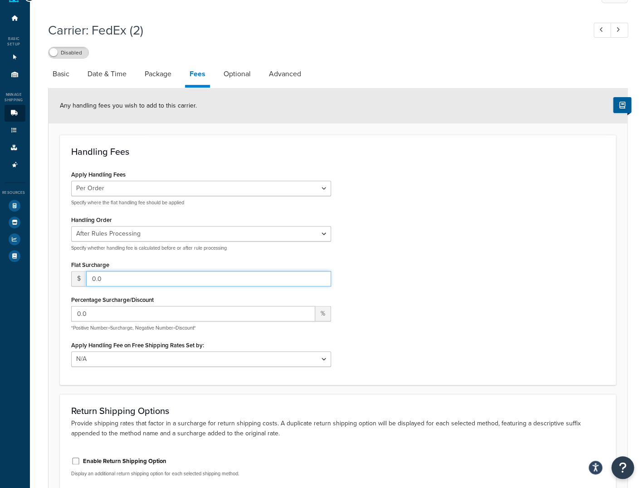
click at [94, 276] on input "0.0" at bounding box center [208, 278] width 245 height 15
type input "4.0"
click at [419, 295] on div "Apply Handling Fees Per Order Per Item Per Package Specify where the flat handl…" at bounding box center [337, 270] width 547 height 205
drag, startPoint x: 78, startPoint y: 311, endPoint x: 74, endPoint y: 312, distance: 4.6
click at [74, 312] on input "0.0" at bounding box center [193, 313] width 244 height 15
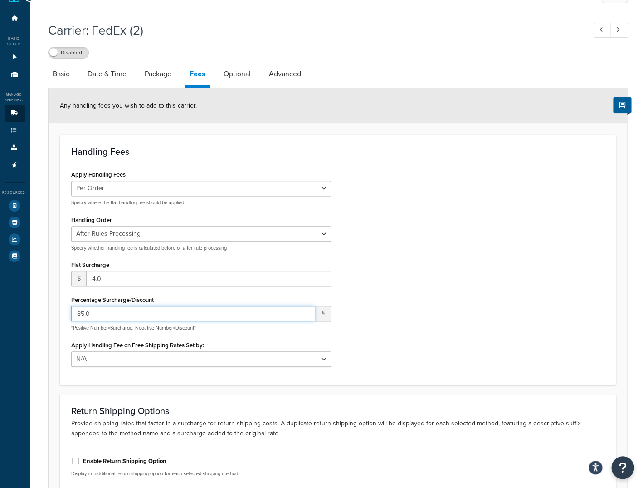
type input "85.0"
click at [496, 294] on div "Apply Handling Fees Per Order Per Item Per Package Specify where the flat handl…" at bounding box center [337, 270] width 547 height 205
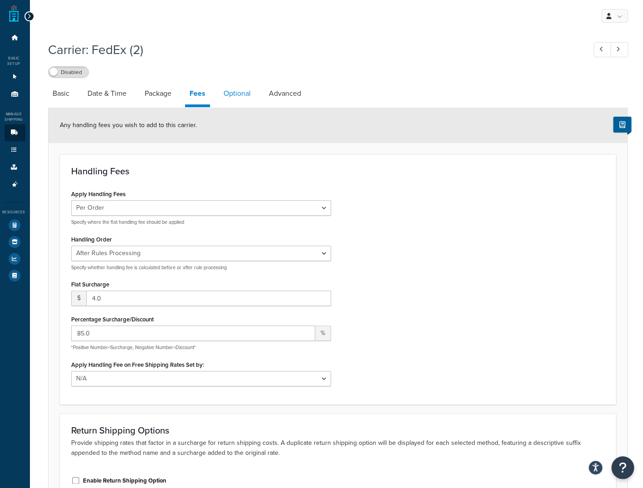
click at [238, 97] on link "Optional" at bounding box center [237, 94] width 36 height 22
select select "business"
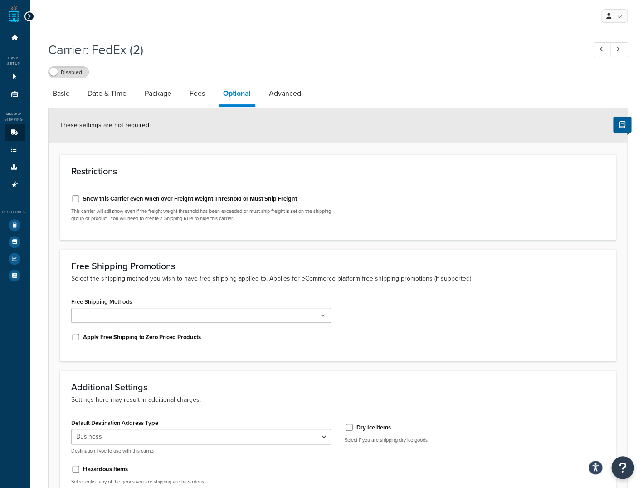
click at [295, 98] on link "Advanced" at bounding box center [284, 94] width 41 height 22
select select "false"
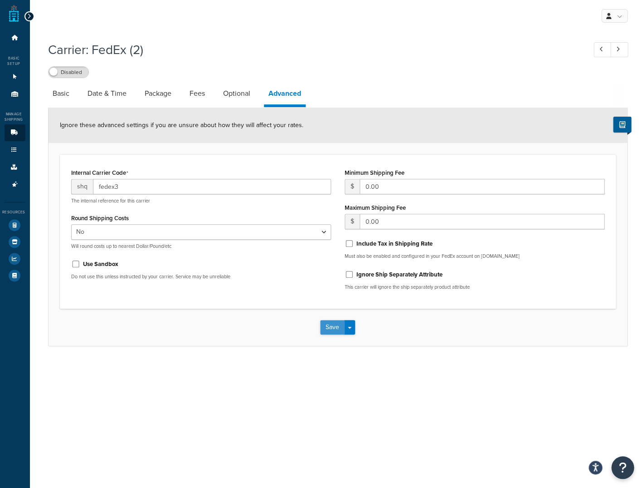
click at [323, 329] on button "Save" at bounding box center [332, 327] width 24 height 15
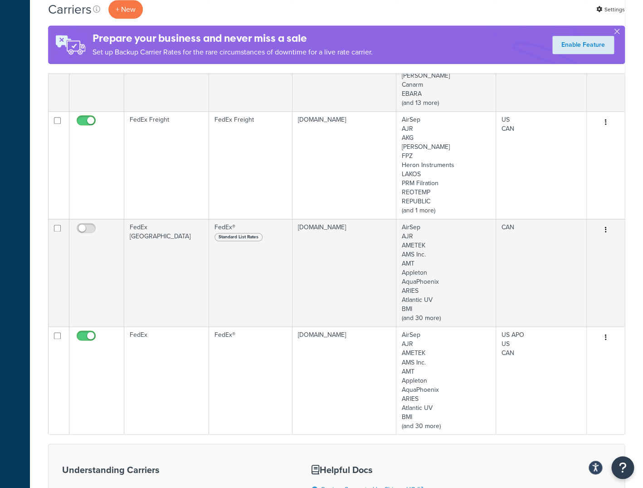
scroll to position [284, 0]
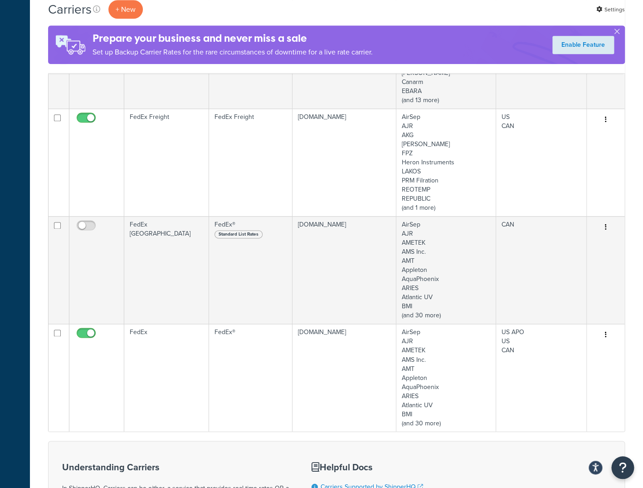
click at [621, 32] on div "Enable Feature" at bounding box center [583, 44] width 83 height 27
click at [618, 32] on button "button" at bounding box center [617, 33] width 2 height 2
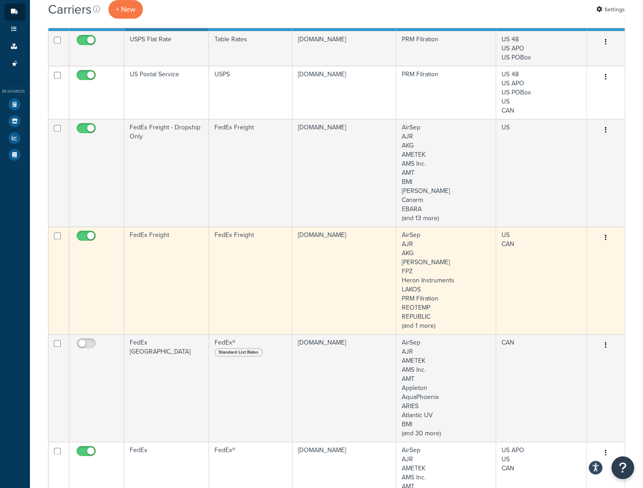
scroll to position [117, 0]
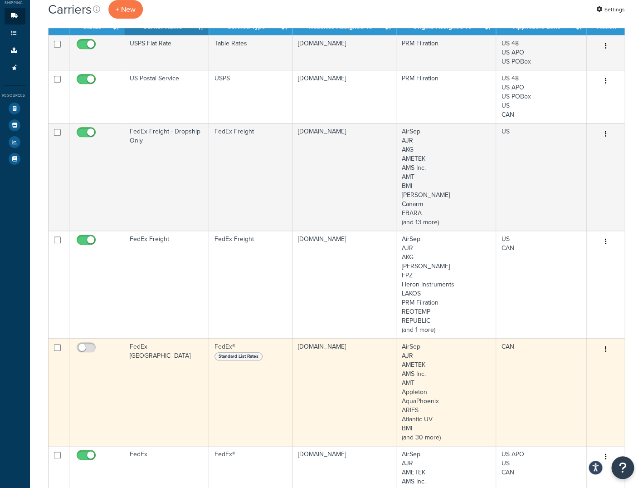
click at [180, 372] on td "FedEx [GEOGRAPHIC_DATA]" at bounding box center [166, 391] width 85 height 107
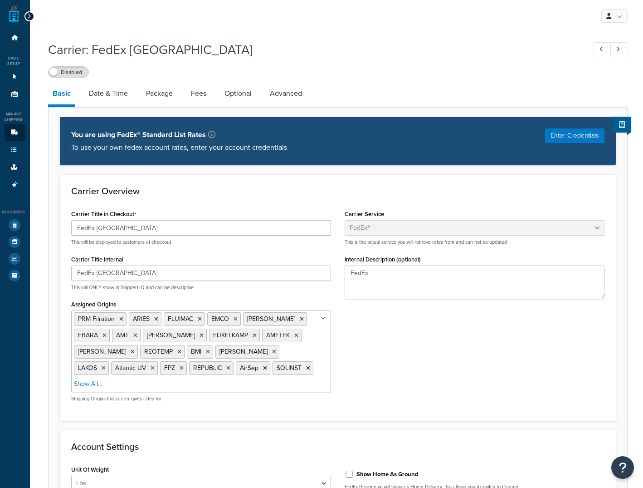
select select "fedEx"
select select "REGULAR_PICKUP"
select select "YOUR_PACKAGING"
click at [122, 93] on link "Date & Time" at bounding box center [108, 94] width 48 height 22
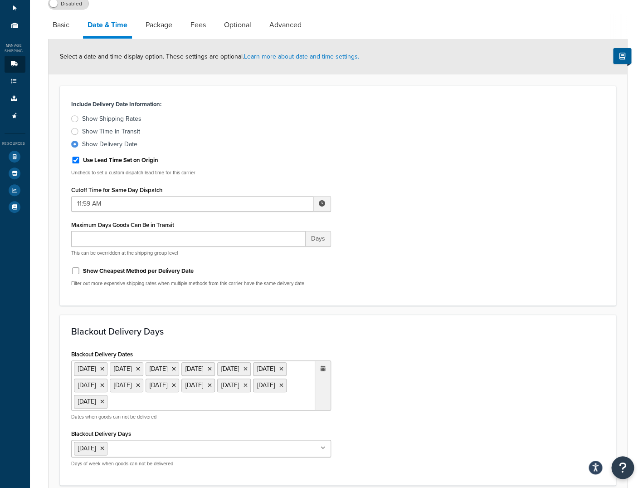
scroll to position [34, 0]
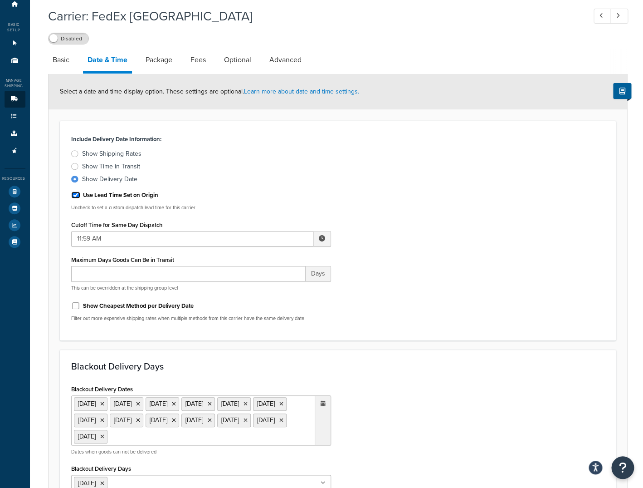
click at [76, 197] on input "Use Lead Time Set on Origin" at bounding box center [75, 194] width 9 height 7
checkbox input "false"
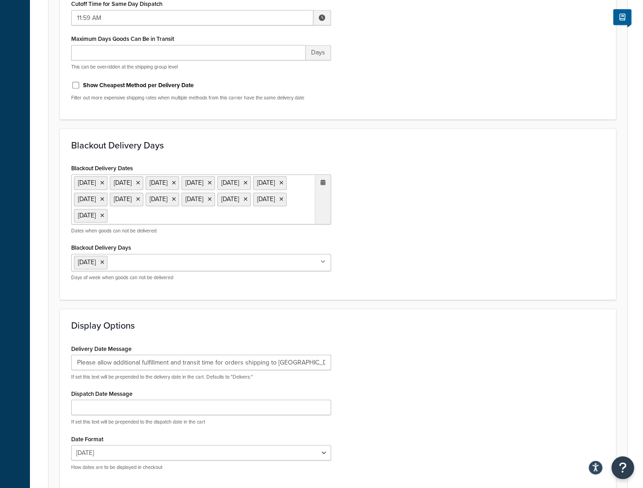
scroll to position [398, 0]
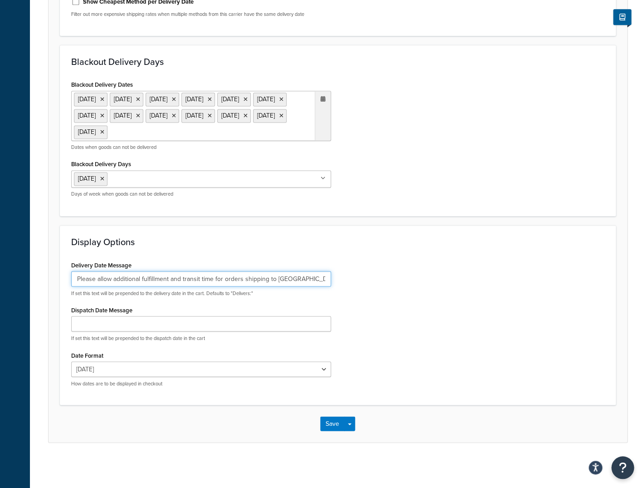
click at [83, 277] on input "Please allow additional fulfillment and transit time for orders shipping to Can…" at bounding box center [201, 278] width 260 height 15
drag, startPoint x: 76, startPoint y: 279, endPoint x: 320, endPoint y: 281, distance: 243.6
click at [320, 281] on input "Please allow additional fulfillment and transit time for orders shipping to Can…" at bounding box center [201, 278] width 260 height 15
click at [500, 255] on div "Display Options Delivery Date Message Please allow additional fulfillment and t…" at bounding box center [338, 315] width 556 height 180
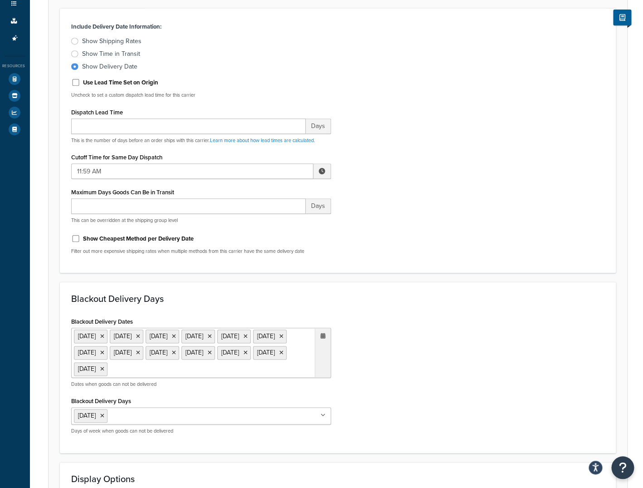
scroll to position [126, 0]
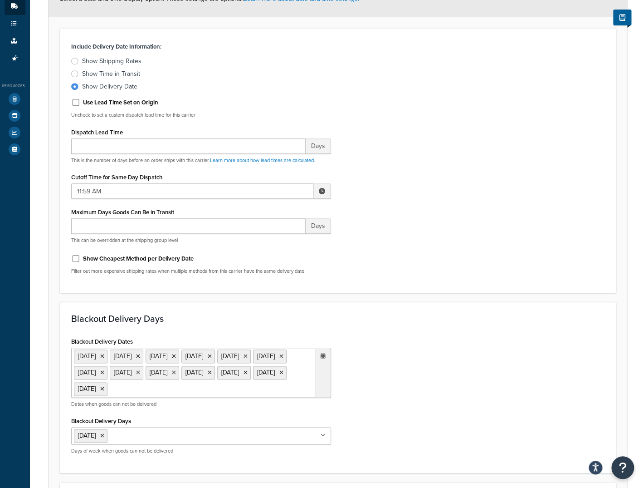
click at [75, 62] on div at bounding box center [74, 61] width 7 height 7
click at [0, 0] on input "Show Shipping Rates" at bounding box center [0, 0] width 0 height 0
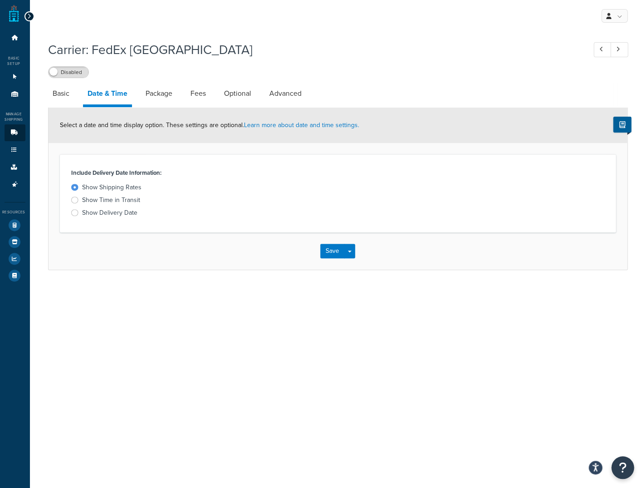
scroll to position [0, 0]
click at [78, 212] on label "Show Delivery Date" at bounding box center [201, 212] width 260 height 9
click at [0, 0] on input "Show Delivery Date" at bounding box center [0, 0] width 0 height 0
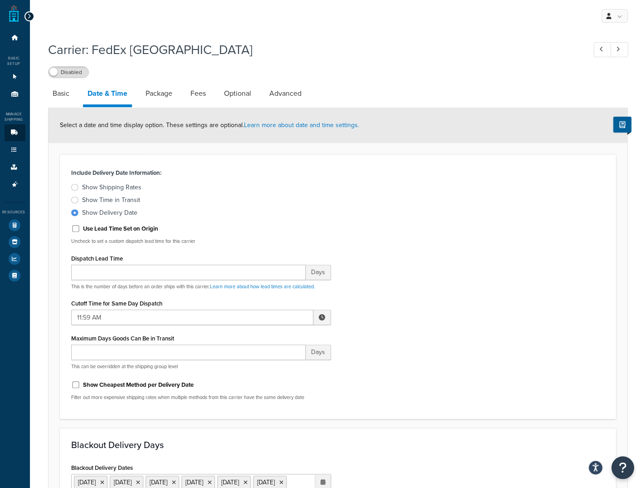
click at [76, 201] on div at bounding box center [74, 199] width 7 height 7
click at [0, 0] on input "Show Time in Transit" at bounding box center [0, 0] width 0 height 0
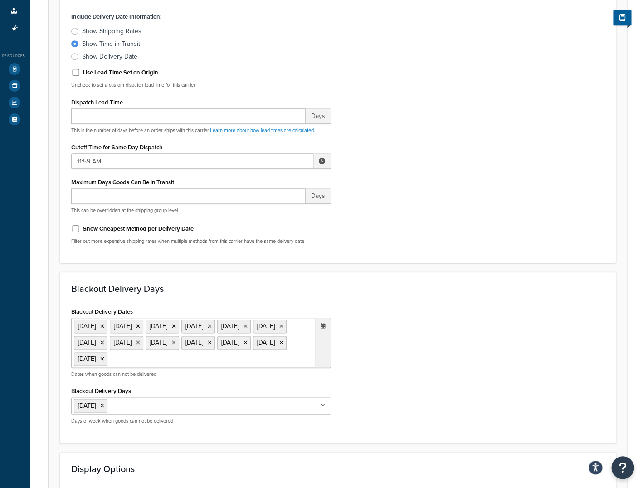
scroll to position [156, 0]
click at [75, 56] on div at bounding box center [74, 56] width 7 height 7
click at [0, 0] on input "Show Delivery Date" at bounding box center [0, 0] width 0 height 0
click at [73, 42] on div at bounding box center [74, 43] width 7 height 7
click at [0, 0] on input "Show Time in Transit" at bounding box center [0, 0] width 0 height 0
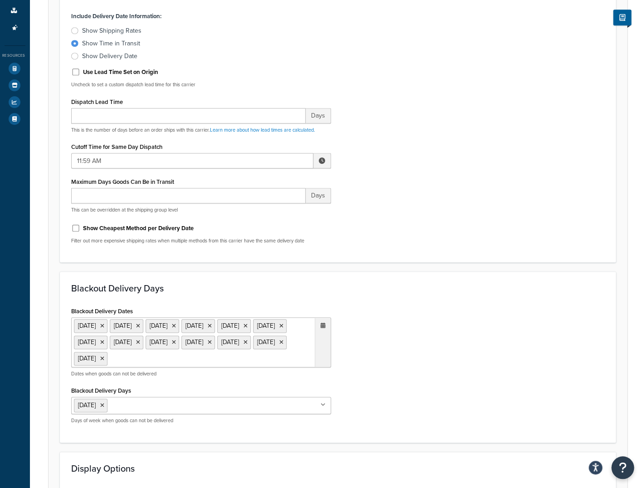
click at [74, 32] on div at bounding box center [74, 30] width 7 height 7
click at [0, 0] on input "Show Shipping Rates" at bounding box center [0, 0] width 0 height 0
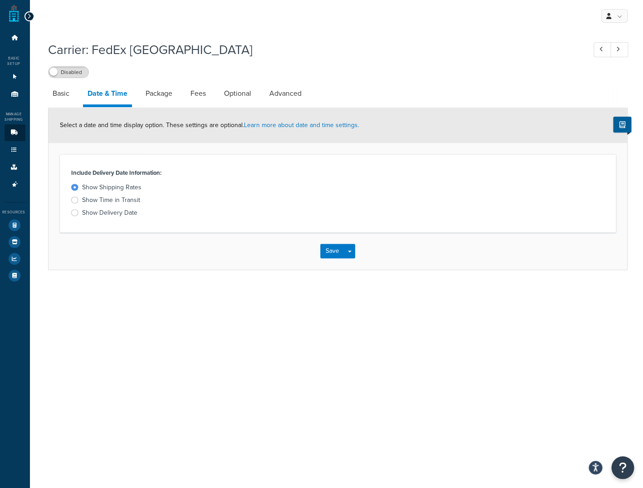
click at [77, 196] on label "Show Time in Transit" at bounding box center [201, 199] width 260 height 9
click at [0, 0] on input "Show Time in Transit" at bounding box center [0, 0] width 0 height 0
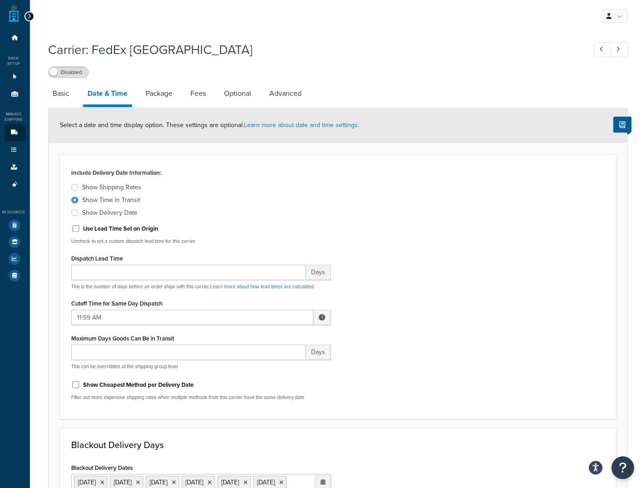
click at [76, 187] on div at bounding box center [74, 187] width 7 height 7
click at [0, 0] on input "Show Shipping Rates" at bounding box center [0, 0] width 0 height 0
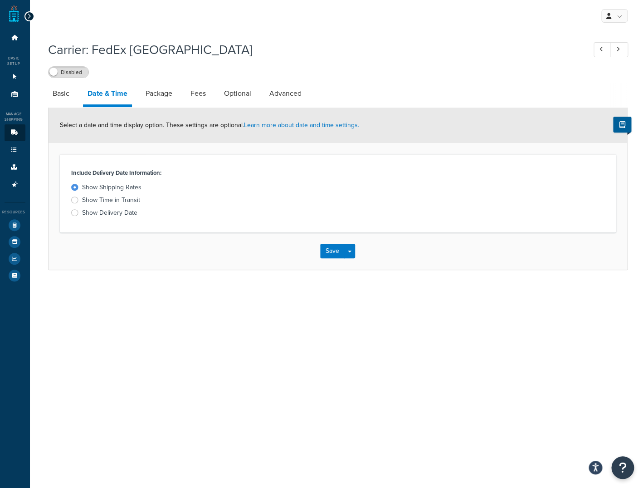
click at [308, 208] on div "Show Shipping Rates Show Time in Transit Show Delivery Date" at bounding box center [201, 200] width 260 height 34
click at [314, 201] on label "Show Time in Transit" at bounding box center [201, 199] width 260 height 9
click at [52, 94] on link "Basic" at bounding box center [61, 94] width 26 height 22
select select "fedEx"
select select "REGULAR_PICKUP"
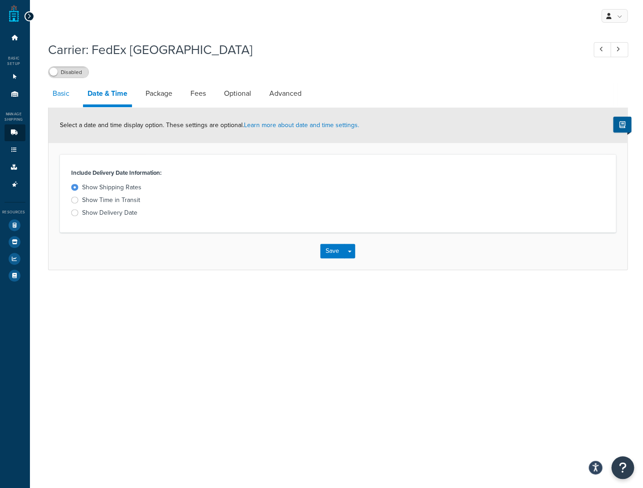
select select "YOUR_PACKAGING"
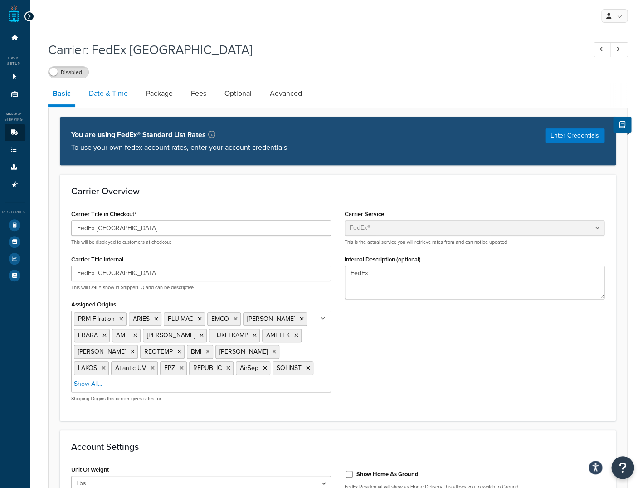
click at [111, 98] on link "Date & Time" at bounding box center [108, 94] width 48 height 22
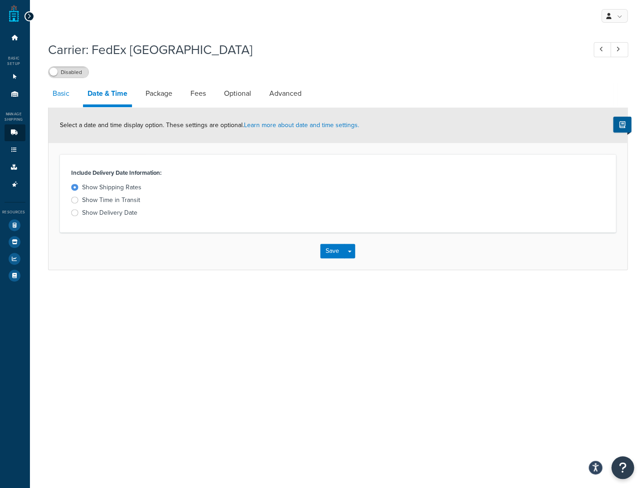
click at [62, 94] on link "Basic" at bounding box center [61, 94] width 26 height 22
select select "fedEx"
select select "REGULAR_PICKUP"
select select "YOUR_PACKAGING"
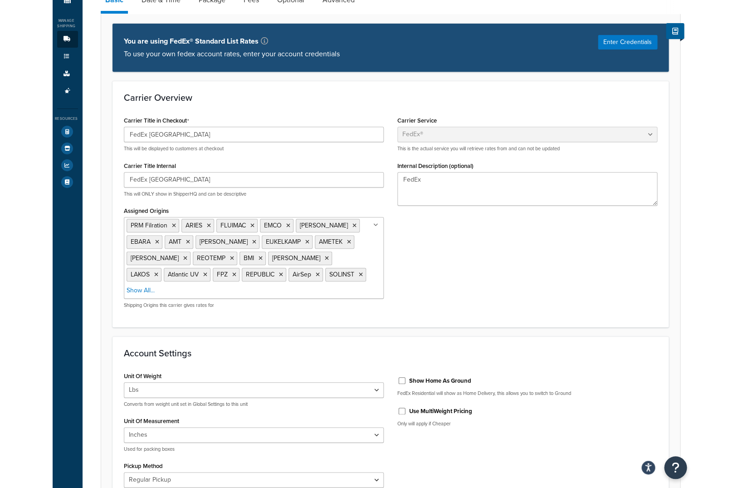
scroll to position [92, 0]
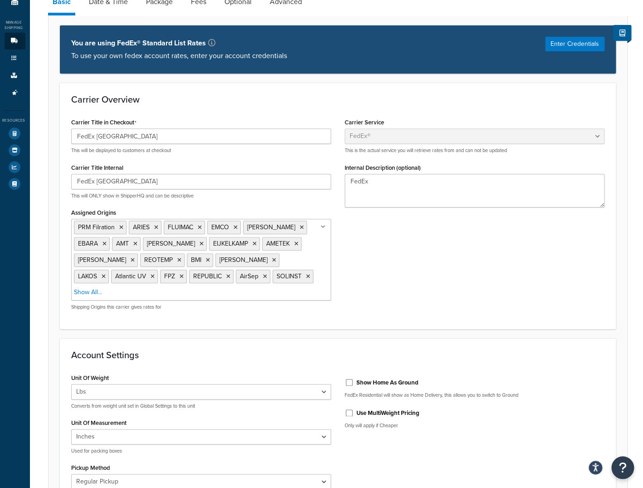
click at [5, 296] on div "Dashboard Basic Setup Websites 1 Origins 41 Manage Shipping Carriers Carriers A…" at bounding box center [15, 406] width 30 height 997
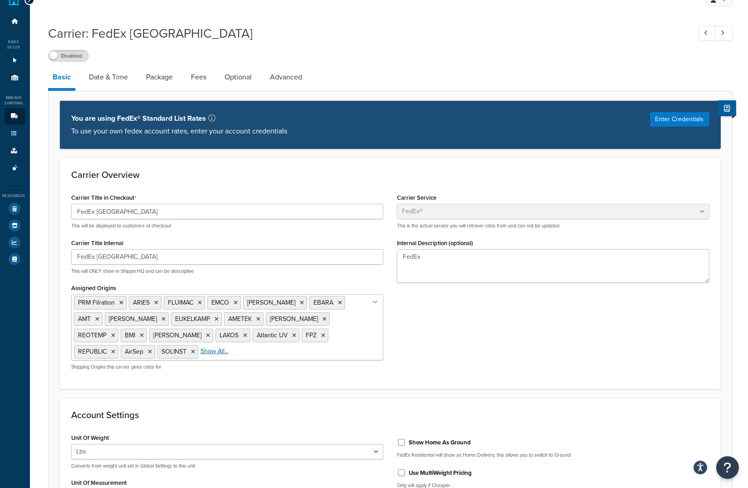
scroll to position [0, 0]
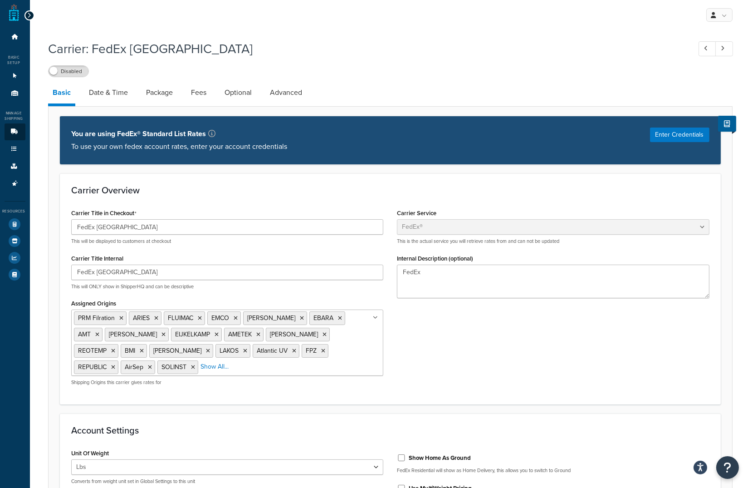
click at [443, 79] on div "Carrier: FedEx Canada Disabled Basic Date & Time Package Fees Optional Advanced…" at bounding box center [390, 484] width 684 height 899
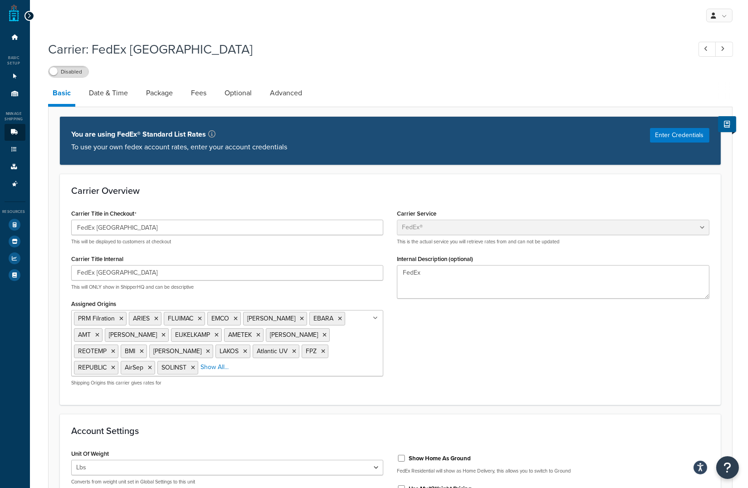
scroll to position [2, 0]
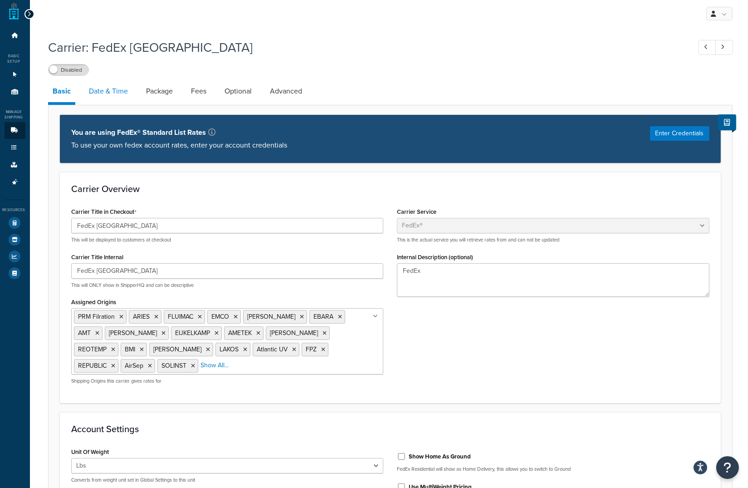
click at [113, 95] on link "Date & Time" at bounding box center [108, 91] width 48 height 22
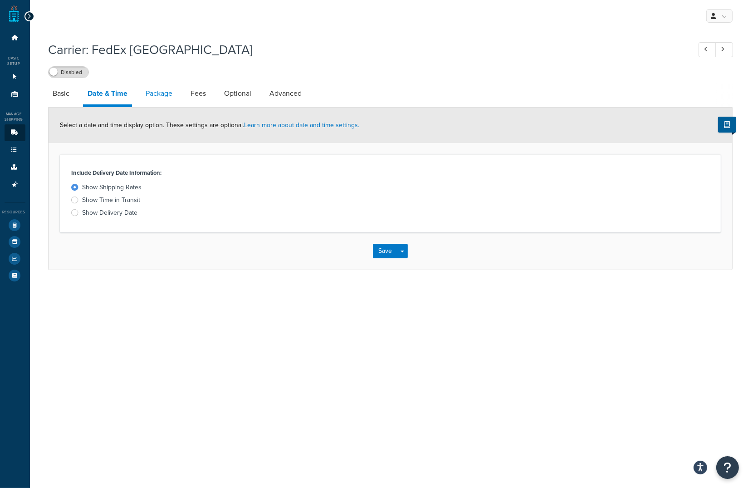
click at [160, 95] on link "Package" at bounding box center [159, 94] width 36 height 22
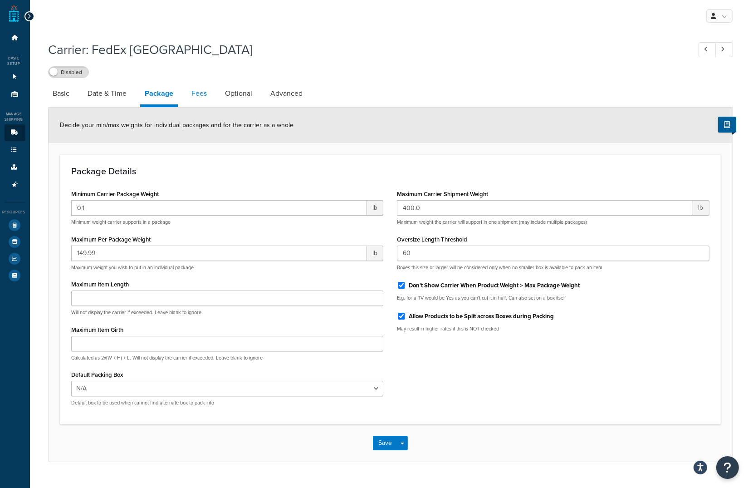
click at [205, 94] on link "Fees" at bounding box center [199, 94] width 24 height 22
select select "AFTER"
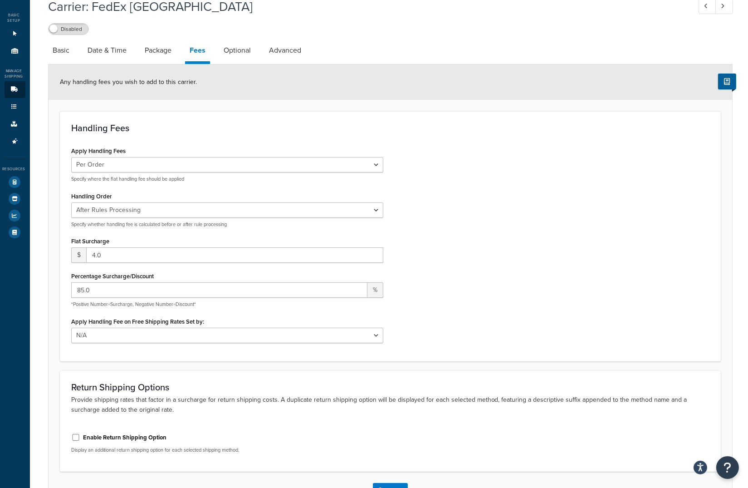
scroll to position [48, 0]
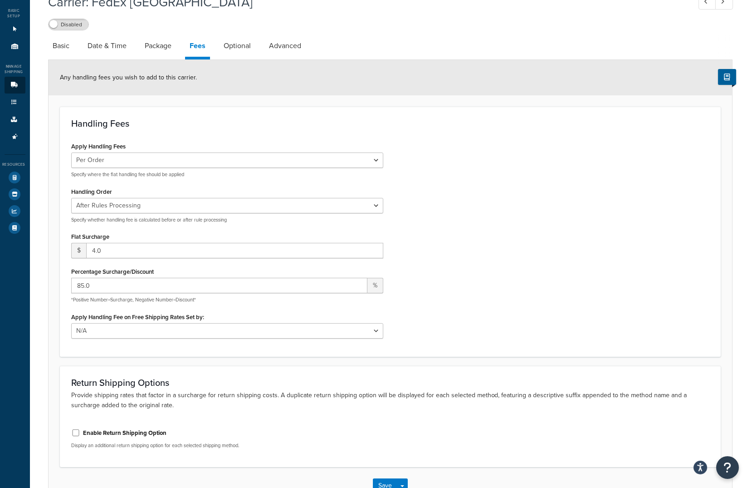
click at [483, 307] on div "Apply Handling Fees Per Order Per Item Per Package Specify where the flat handl…" at bounding box center [390, 242] width 652 height 205
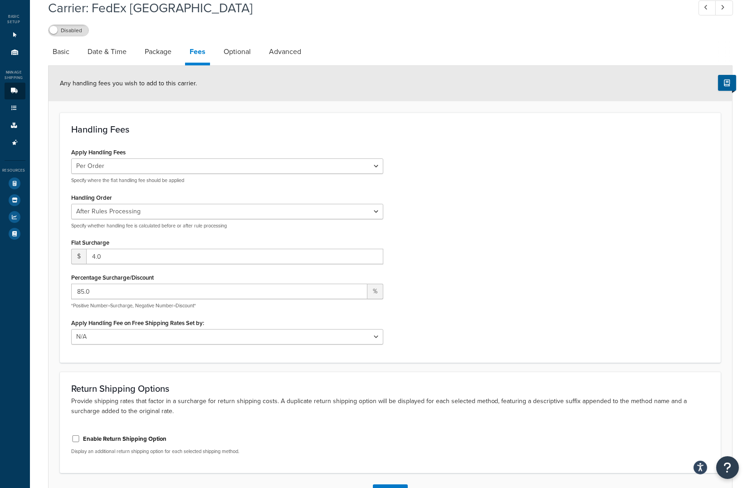
scroll to position [0, 0]
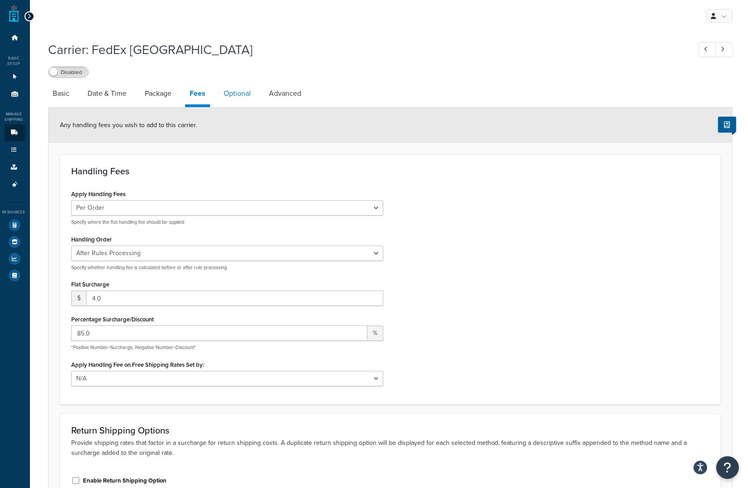
click at [238, 92] on link "Optional" at bounding box center [237, 94] width 36 height 22
select select "business"
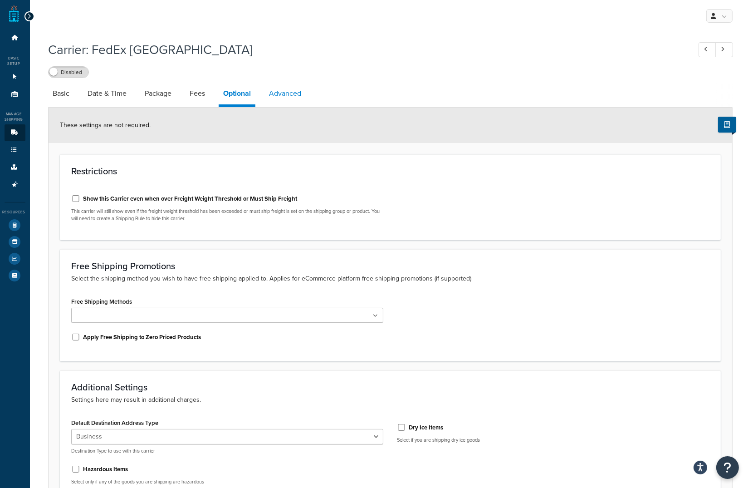
click at [282, 102] on link "Advanced" at bounding box center [284, 94] width 41 height 22
select select "false"
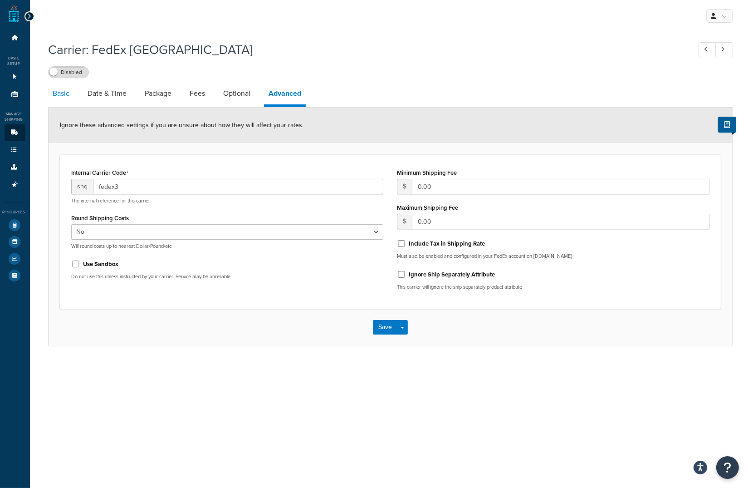
click at [66, 92] on link "Basic" at bounding box center [61, 94] width 26 height 22
select select "fedEx"
select select "REGULAR_PICKUP"
select select "YOUR_PACKAGING"
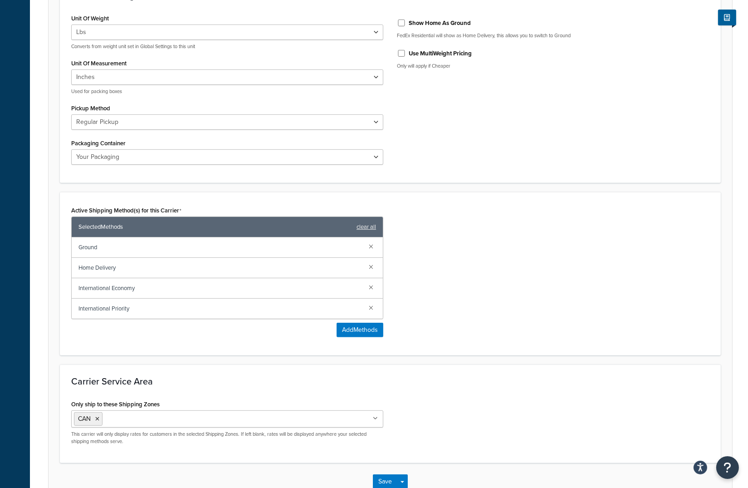
scroll to position [490, 0]
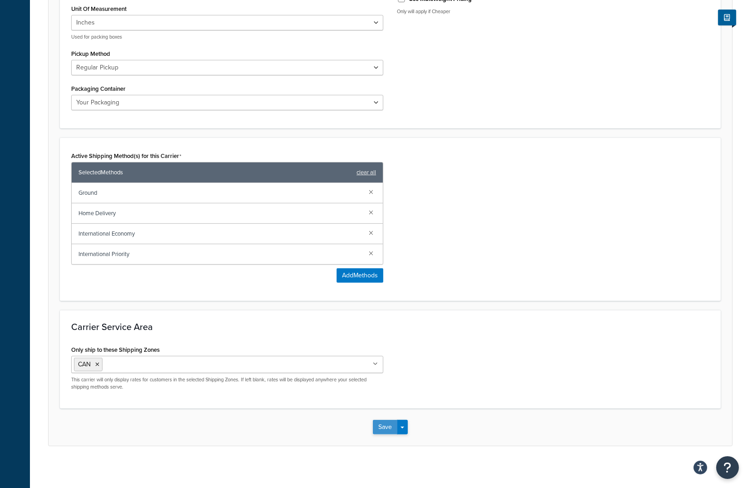
click at [380, 421] on button "Save" at bounding box center [385, 427] width 24 height 15
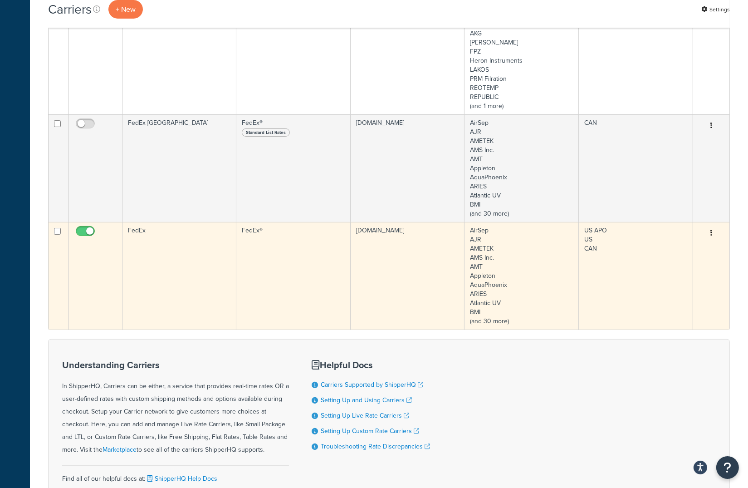
scroll to position [342, 0]
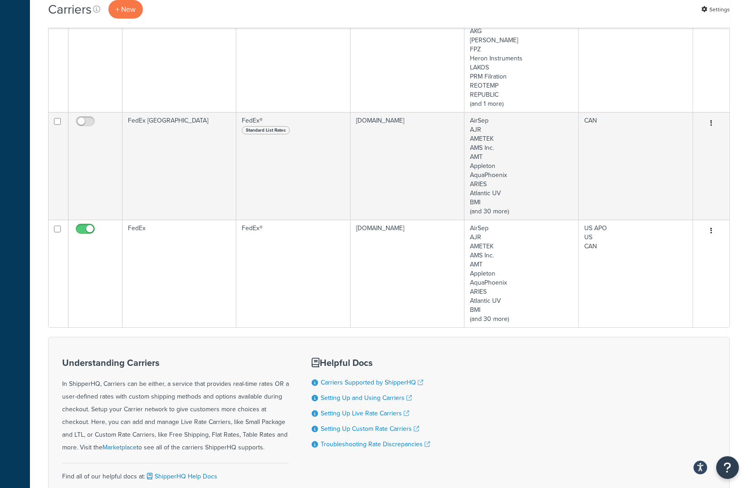
click at [114, 337] on div "Understanding Carriers In ShipperHQ, Carriers can be either, a service that pro…" at bounding box center [389, 424] width 682 height 174
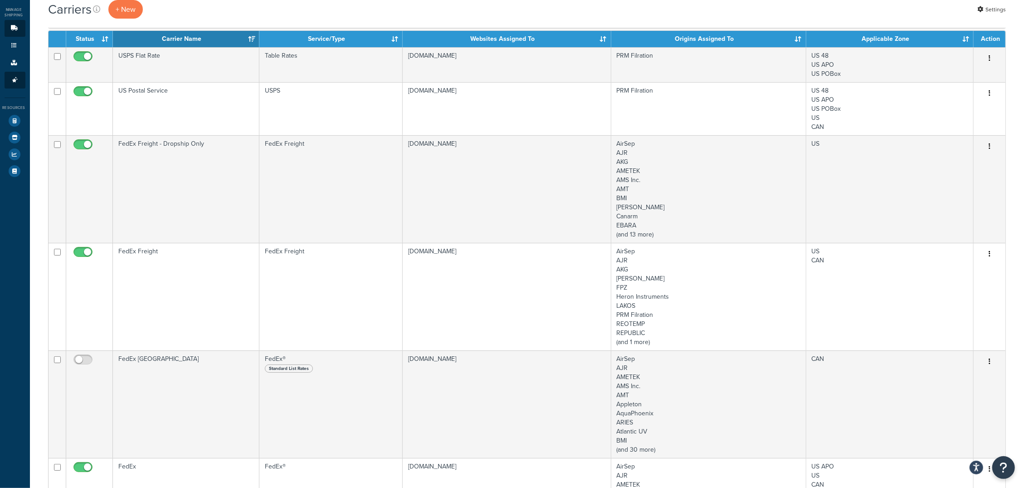
scroll to position [0, 0]
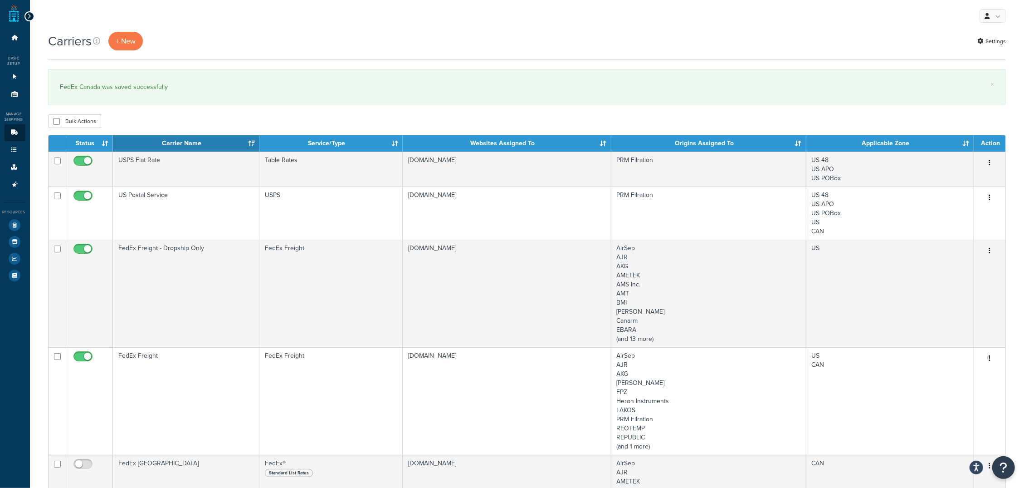
click at [26, 15] on div at bounding box center [29, 16] width 10 height 10
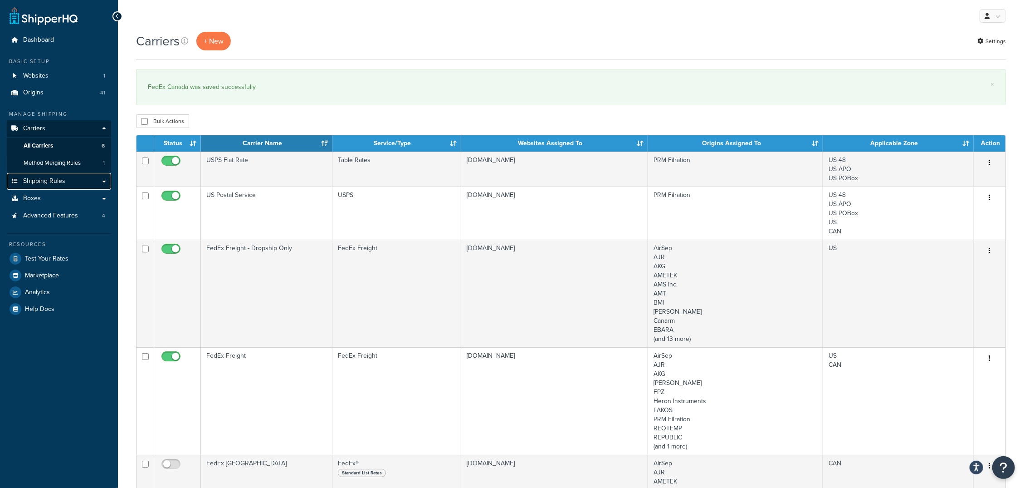
click at [53, 185] on span "Shipping Rules" at bounding box center [44, 181] width 42 height 8
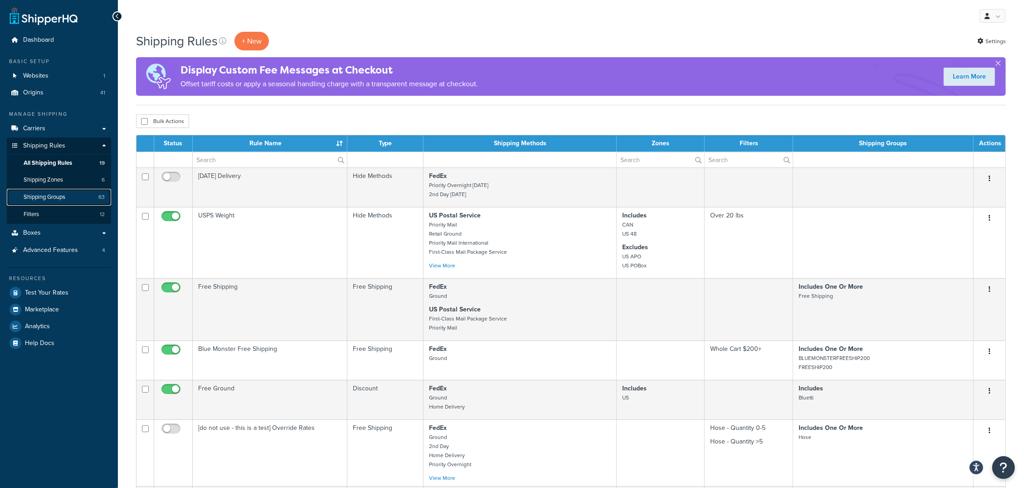
click at [61, 200] on span "Shipping Groups" at bounding box center [45, 197] width 42 height 8
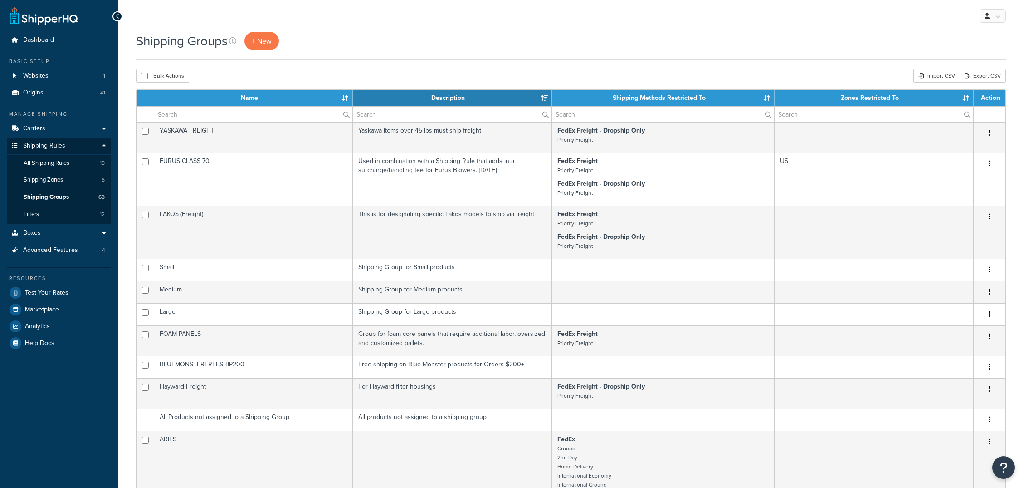
select select "15"
click at [464, 72] on div "Bulk Actions Duplicate [GEOGRAPHIC_DATA] Import CSV Export CSV" at bounding box center [571, 76] width 870 height 14
click at [553, 51] on div "Shipping Groups + New" at bounding box center [571, 46] width 870 height 28
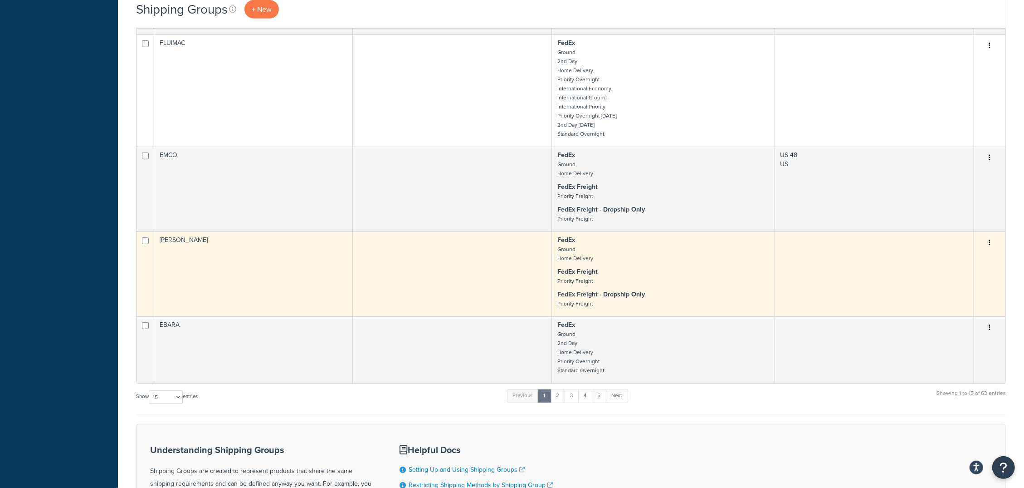
scroll to position [494, 0]
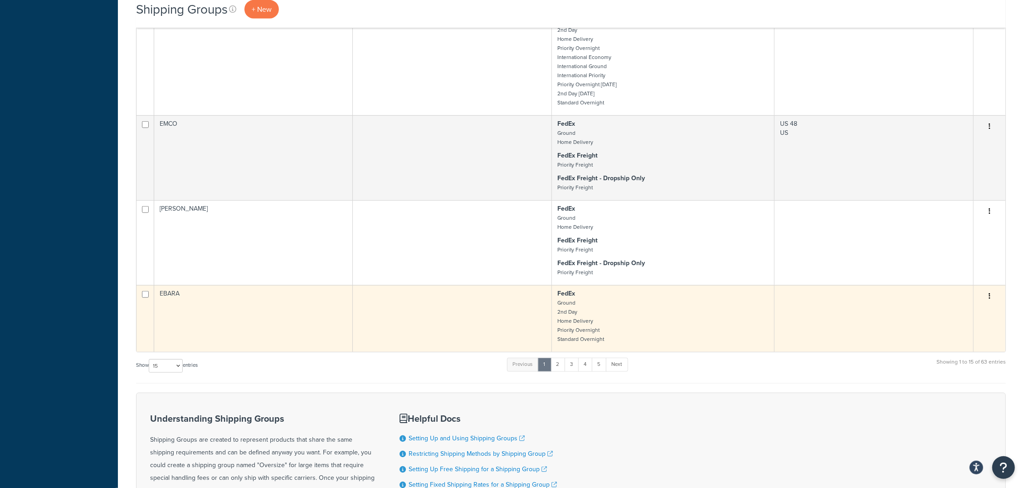
click at [677, 303] on p "FedEx Ground 2nd Day Home Delivery Priority Overnight Standard Overnight" at bounding box center [663, 316] width 212 height 54
click at [628, 304] on p "FedEx Ground 2nd Day Home Delivery Priority Overnight Standard Overnight" at bounding box center [663, 316] width 212 height 54
click at [166, 293] on td "EBARA" at bounding box center [253, 318] width 199 height 67
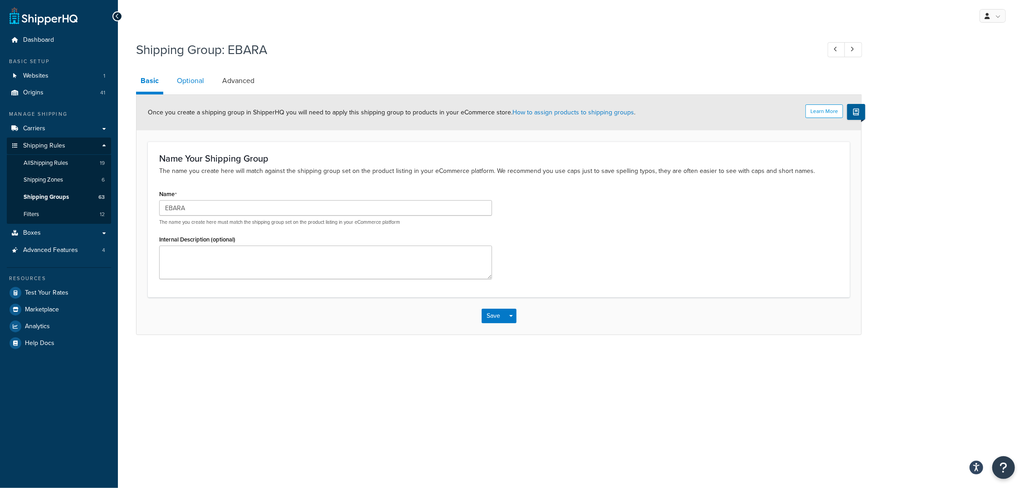
click at [195, 83] on link "Optional" at bounding box center [190, 81] width 36 height 22
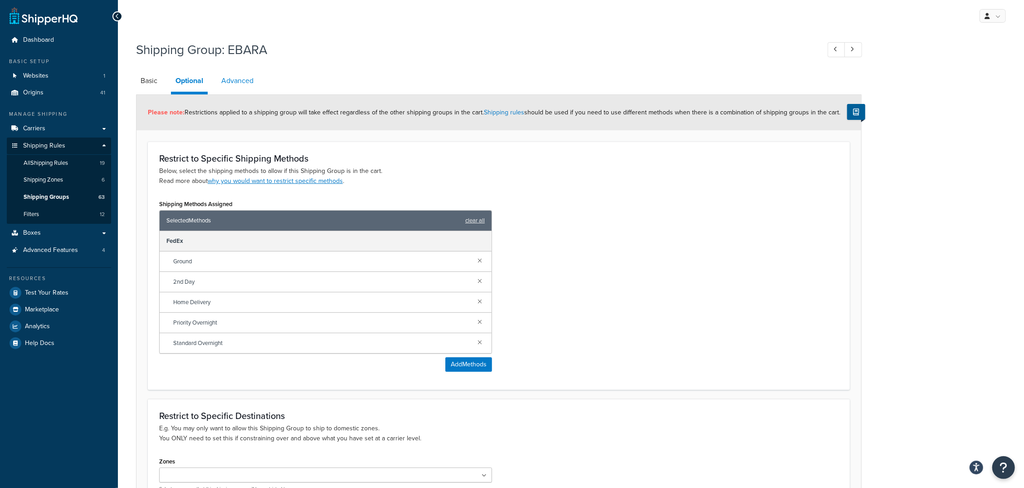
click at [230, 85] on link "Advanced" at bounding box center [237, 81] width 41 height 22
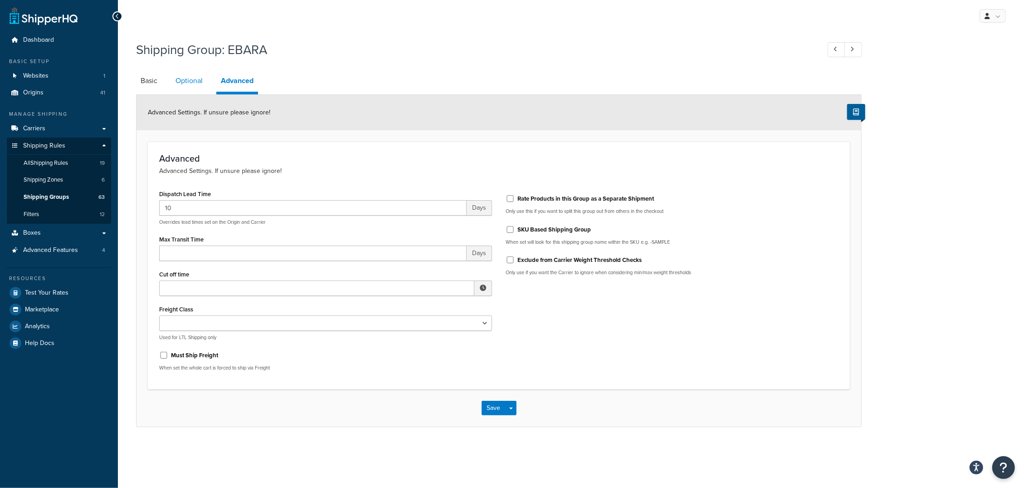
click at [193, 84] on link "Optional" at bounding box center [189, 81] width 36 height 22
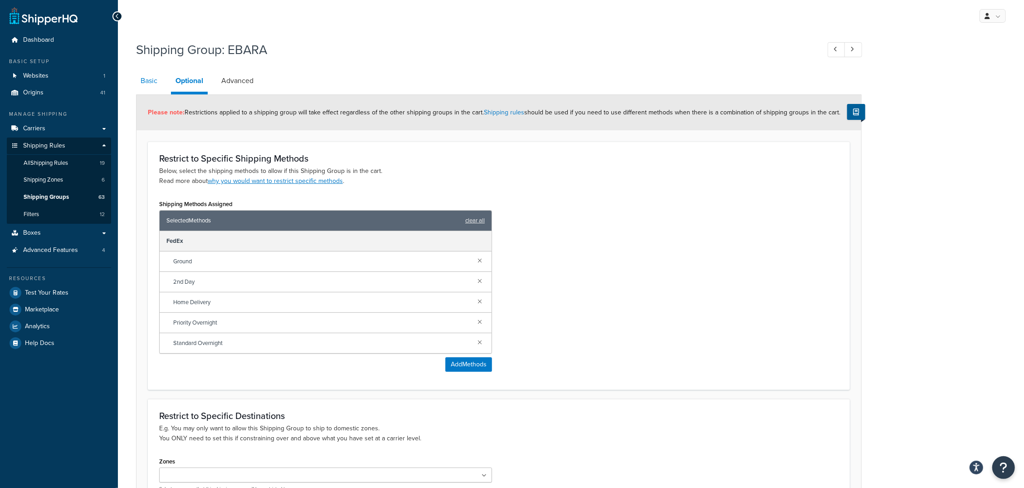
click at [150, 83] on link "Basic" at bounding box center [149, 81] width 26 height 22
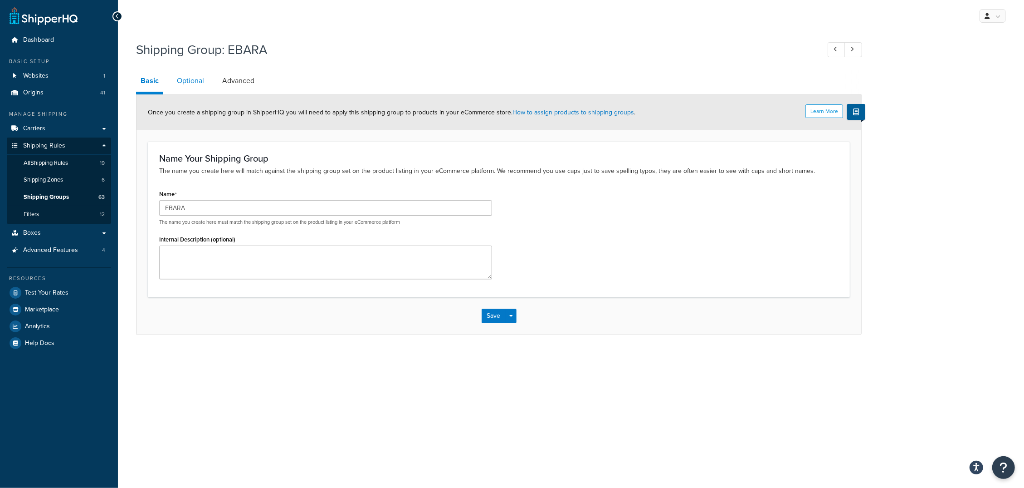
drag, startPoint x: 194, startPoint y: 88, endPoint x: 184, endPoint y: 94, distance: 11.4
click at [194, 88] on link "Optional" at bounding box center [190, 81] width 36 height 22
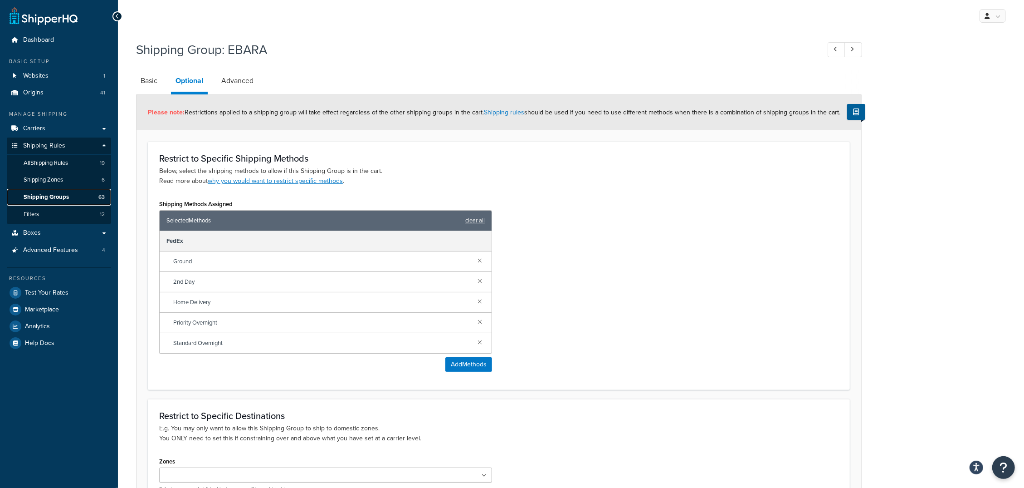
click at [51, 195] on span "Shipping Groups" at bounding box center [46, 197] width 45 height 8
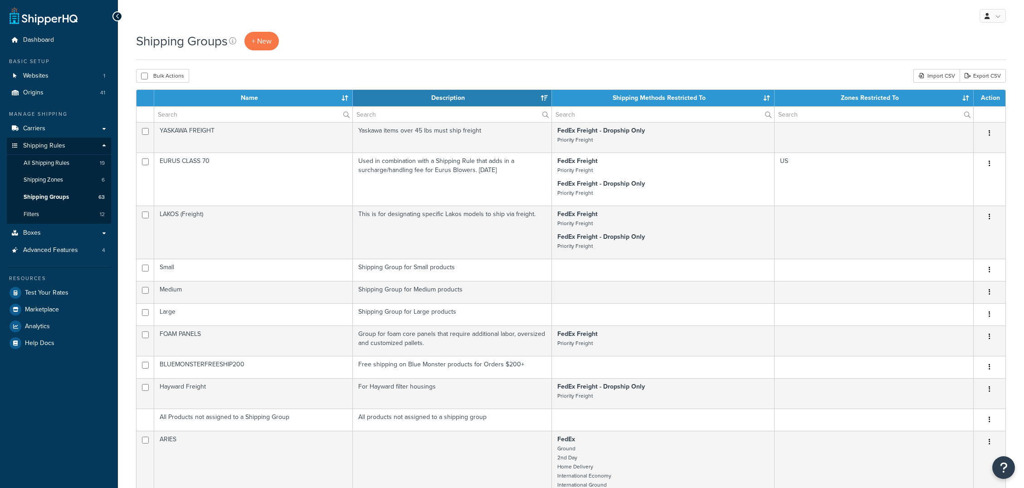
select select "15"
click at [47, 131] on link "Carriers" at bounding box center [59, 128] width 104 height 17
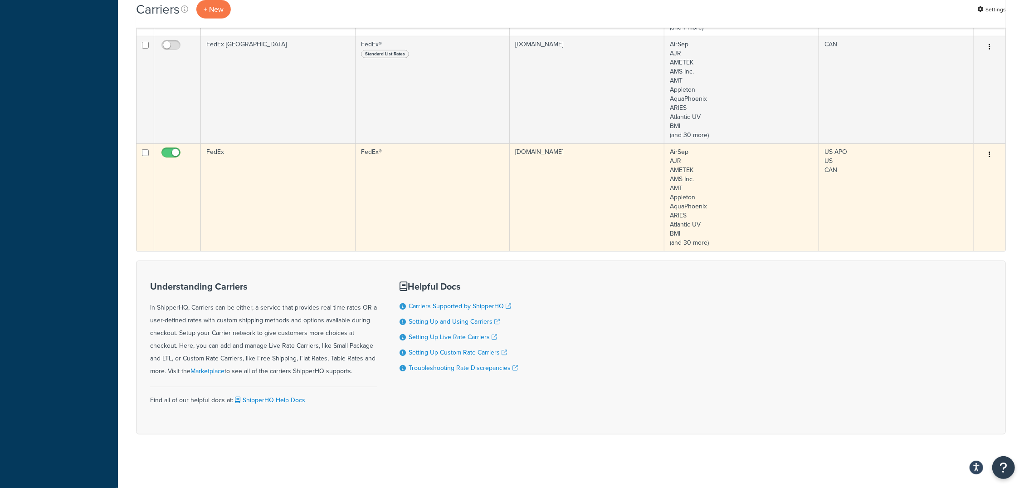
scroll to position [236, 0]
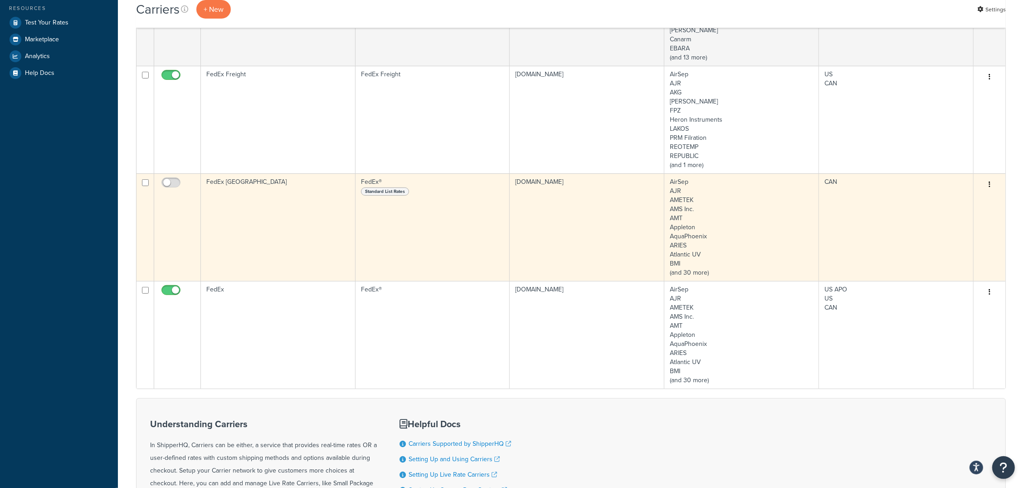
click at [614, 213] on td "[DOMAIN_NAME]" at bounding box center [587, 226] width 155 height 107
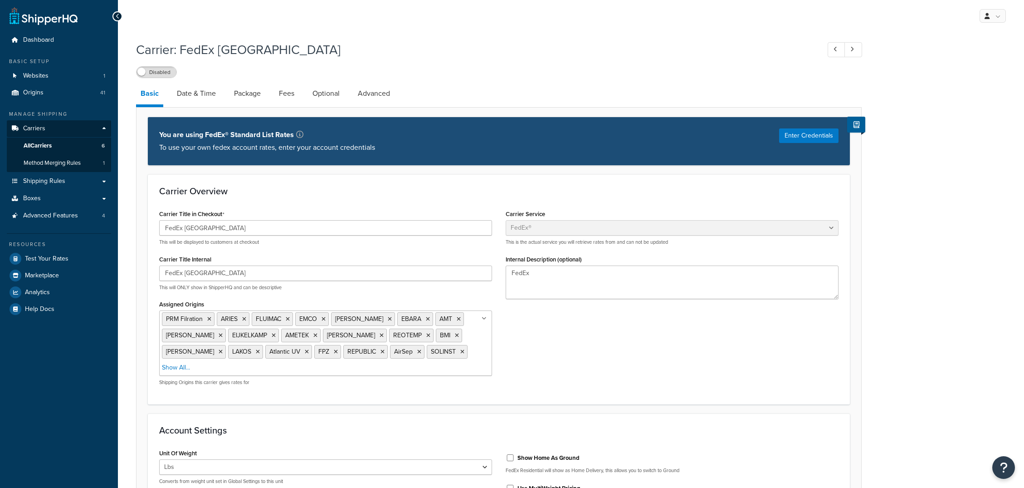
select select "fedEx"
select select "REGULAR_PICKUP"
select select "YOUR_PACKAGING"
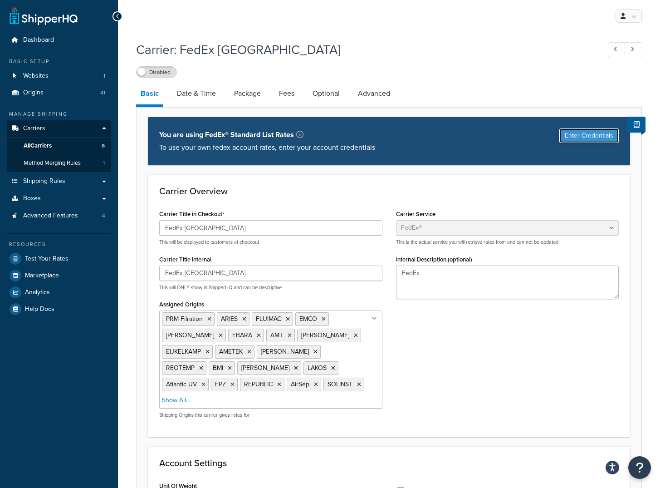
click at [592, 137] on button "Enter Credentials" at bounding box center [588, 135] width 59 height 15
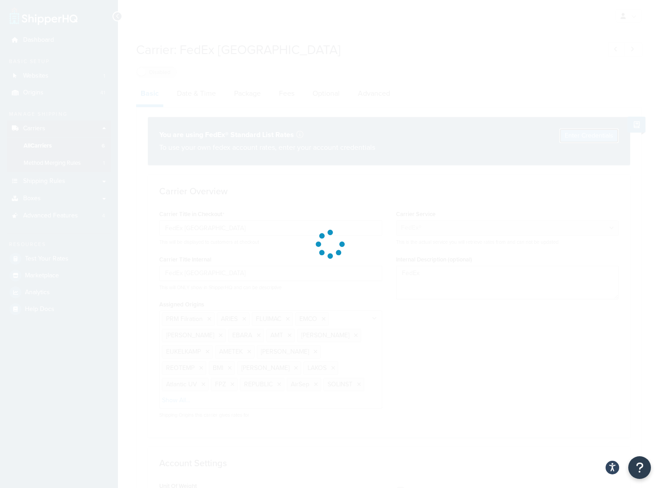
select select "US"
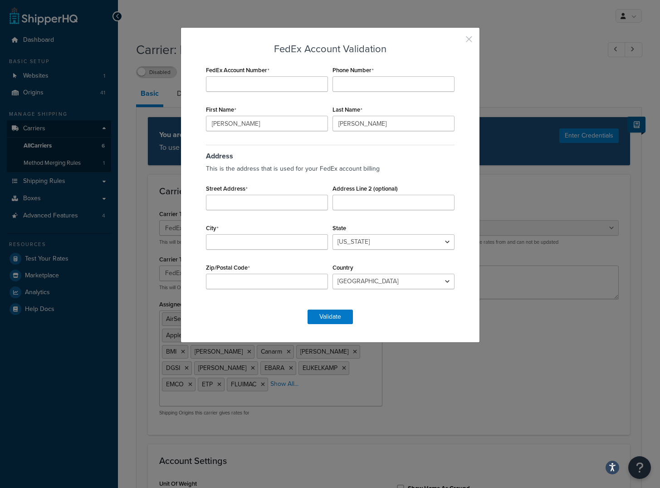
drag, startPoint x: 468, startPoint y: 38, endPoint x: 428, endPoint y: 57, distance: 44.6
click at [457, 41] on button "button" at bounding box center [455, 42] width 2 height 2
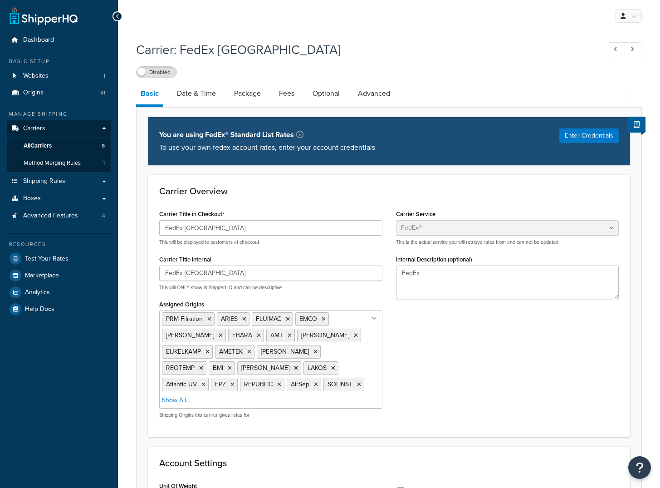
select select "fedEx"
select select "REGULAR_PICKUP"
select select "YOUR_PACKAGING"
